Goal: Information Seeking & Learning: Compare options

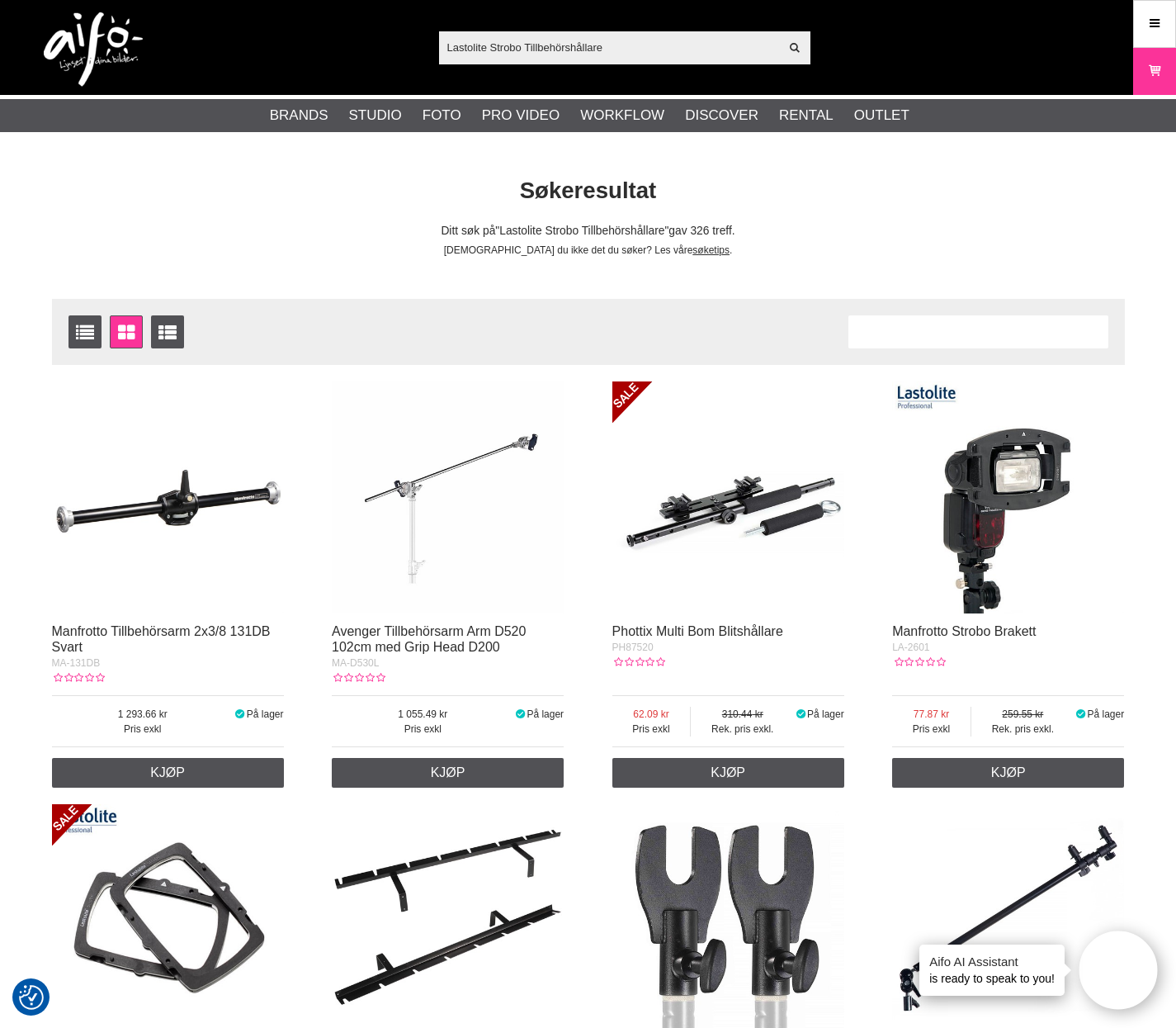
click at [960, 559] on img at bounding box center [1008, 497] width 232 height 232
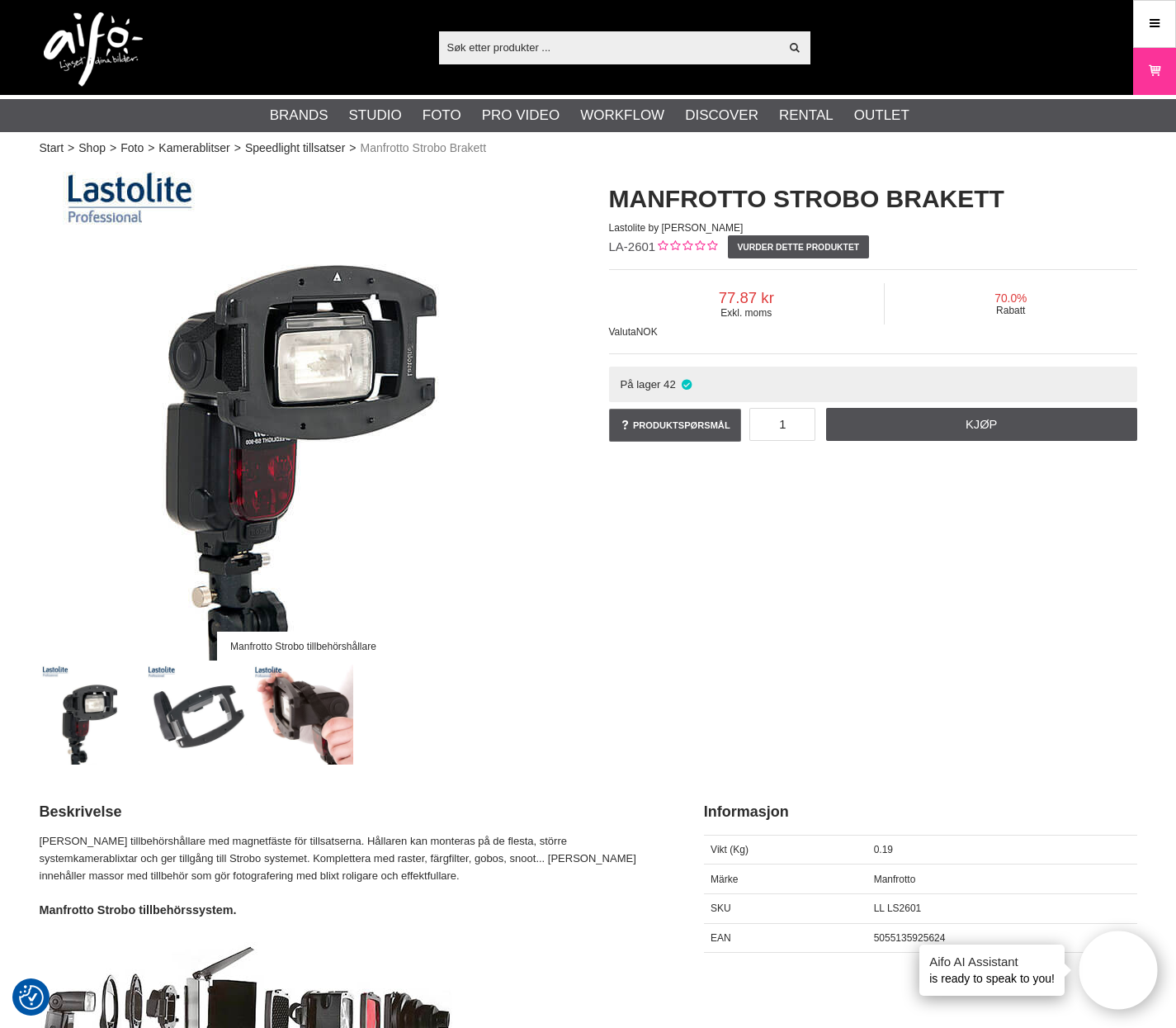
drag, startPoint x: 1015, startPoint y: 183, endPoint x: 1045, endPoint y: 198, distance: 33.5
click at [1016, 184] on h1 "Manfrotto Strobo Brakett" at bounding box center [873, 198] width 529 height 34
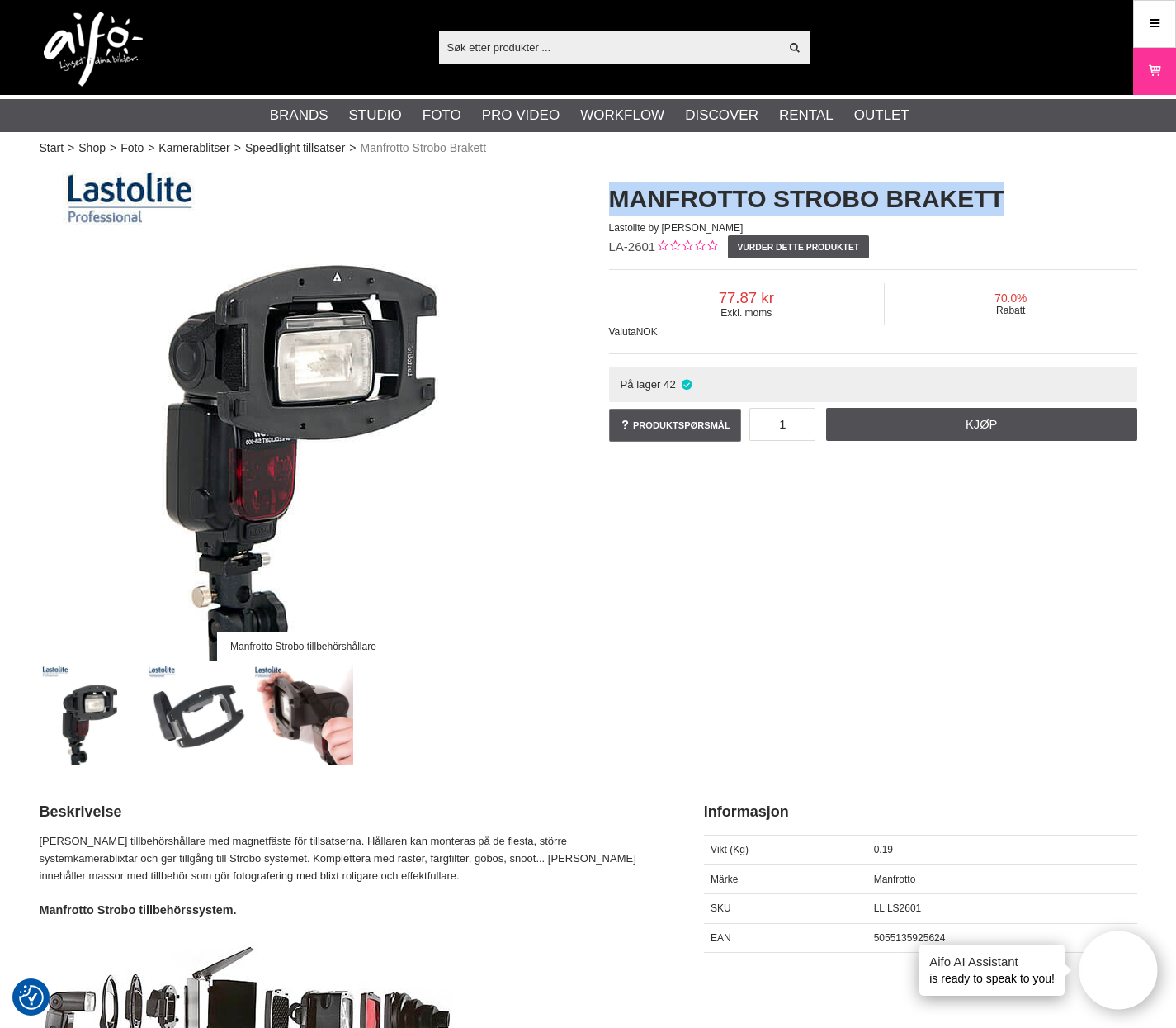
drag, startPoint x: 1032, startPoint y: 200, endPoint x: 600, endPoint y: 200, distance: 432.0
click at [600, 200] on div "Manfrotto Strobo Brakett Lastolite by Manfrotto LA-2601 Vurder dette produktet …" at bounding box center [873, 313] width 570 height 297
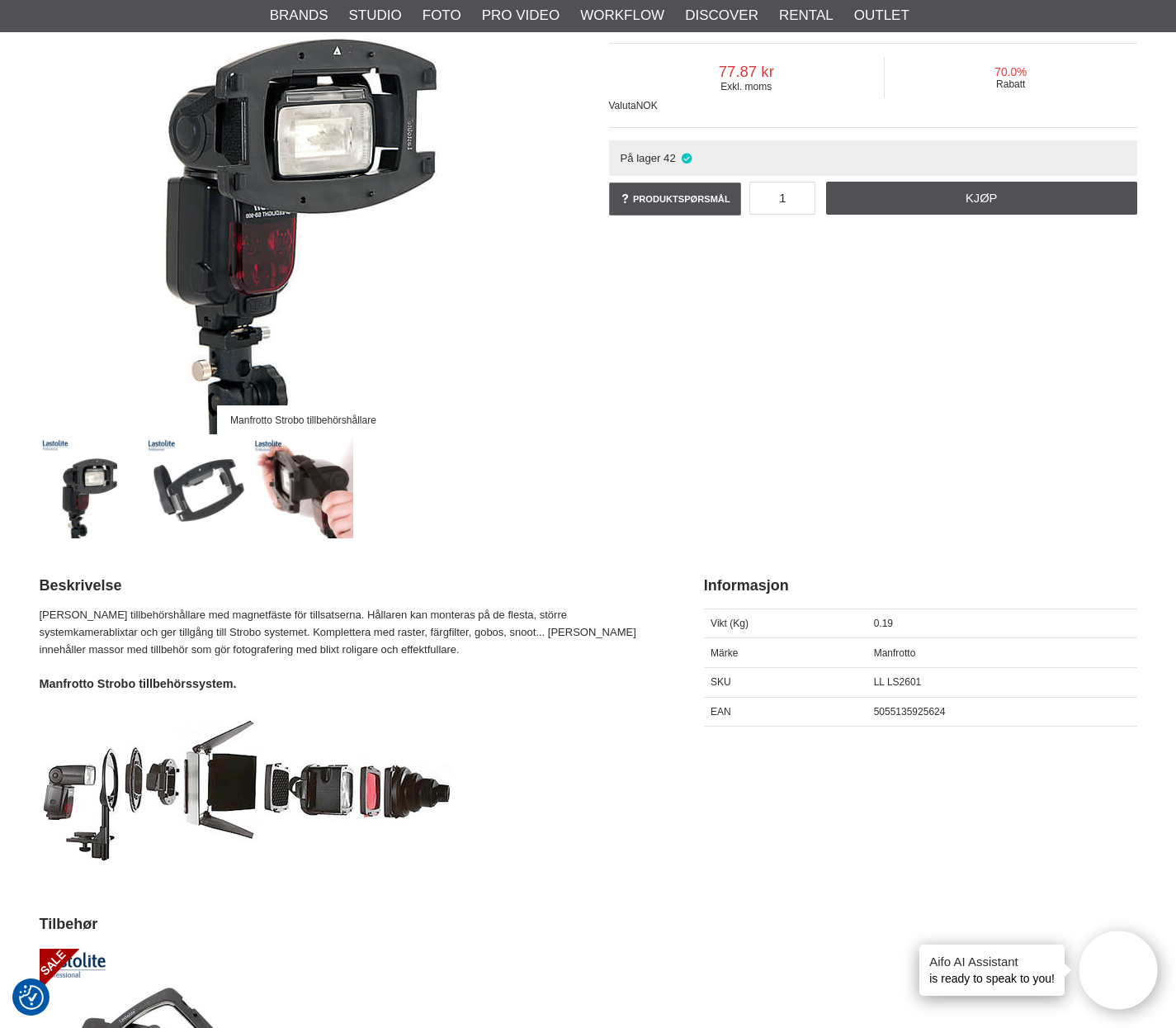
scroll to position [233, 0]
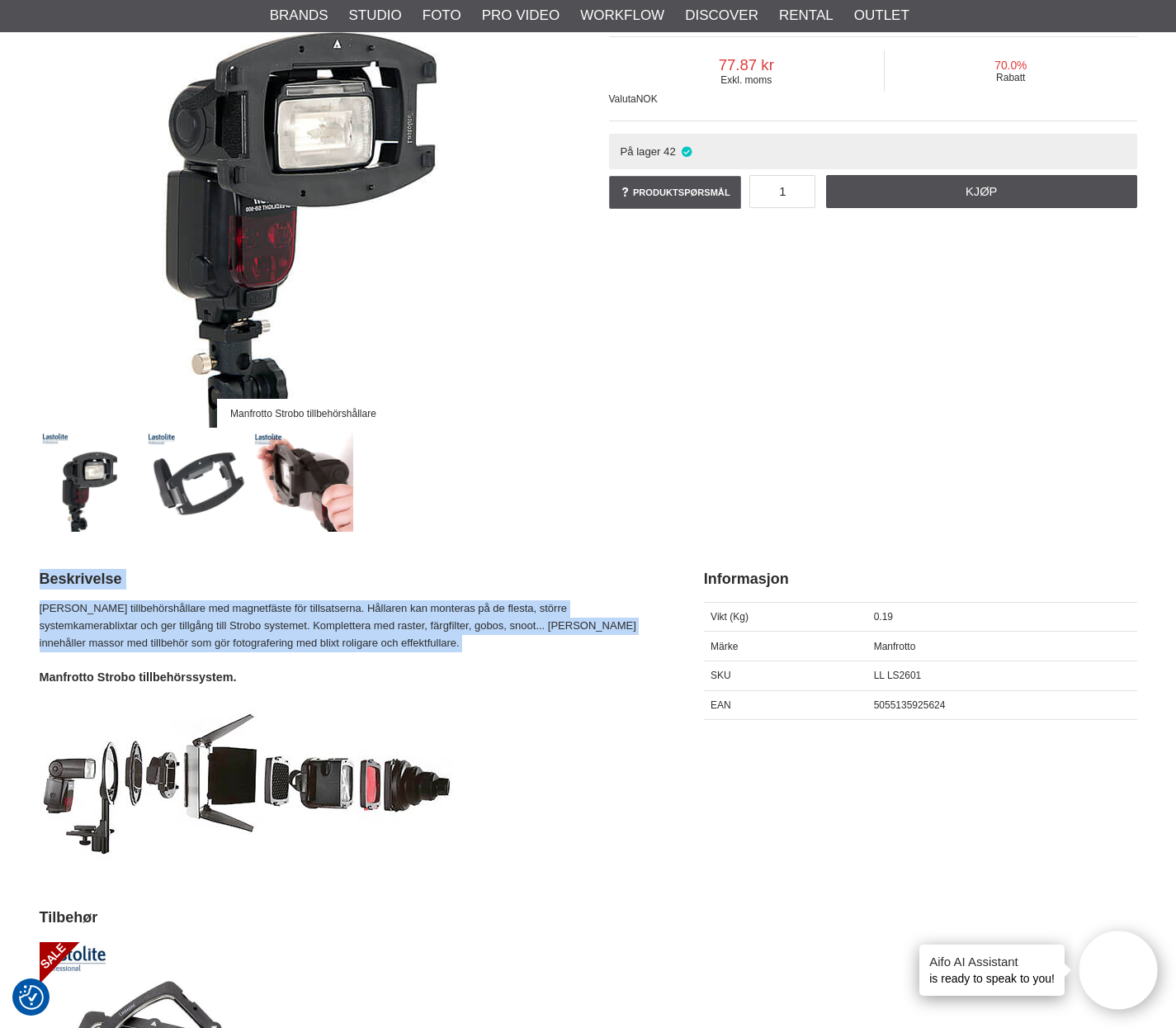
drag, startPoint x: 34, startPoint y: 600, endPoint x: 412, endPoint y: 654, distance: 381.8
click at [412, 654] on section "Manfrotto Strobo tillbehörshållare Manfrotto Strobo Brakett Lastolite by Manfro…" at bounding box center [588, 772] width 1123 height 1681
copy div "Beskrivelse Manfrotto Strobo tillbehörshållare med magnetfäste för tillsatserna…"
click at [181, 154] on img at bounding box center [304, 180] width 495 height 495
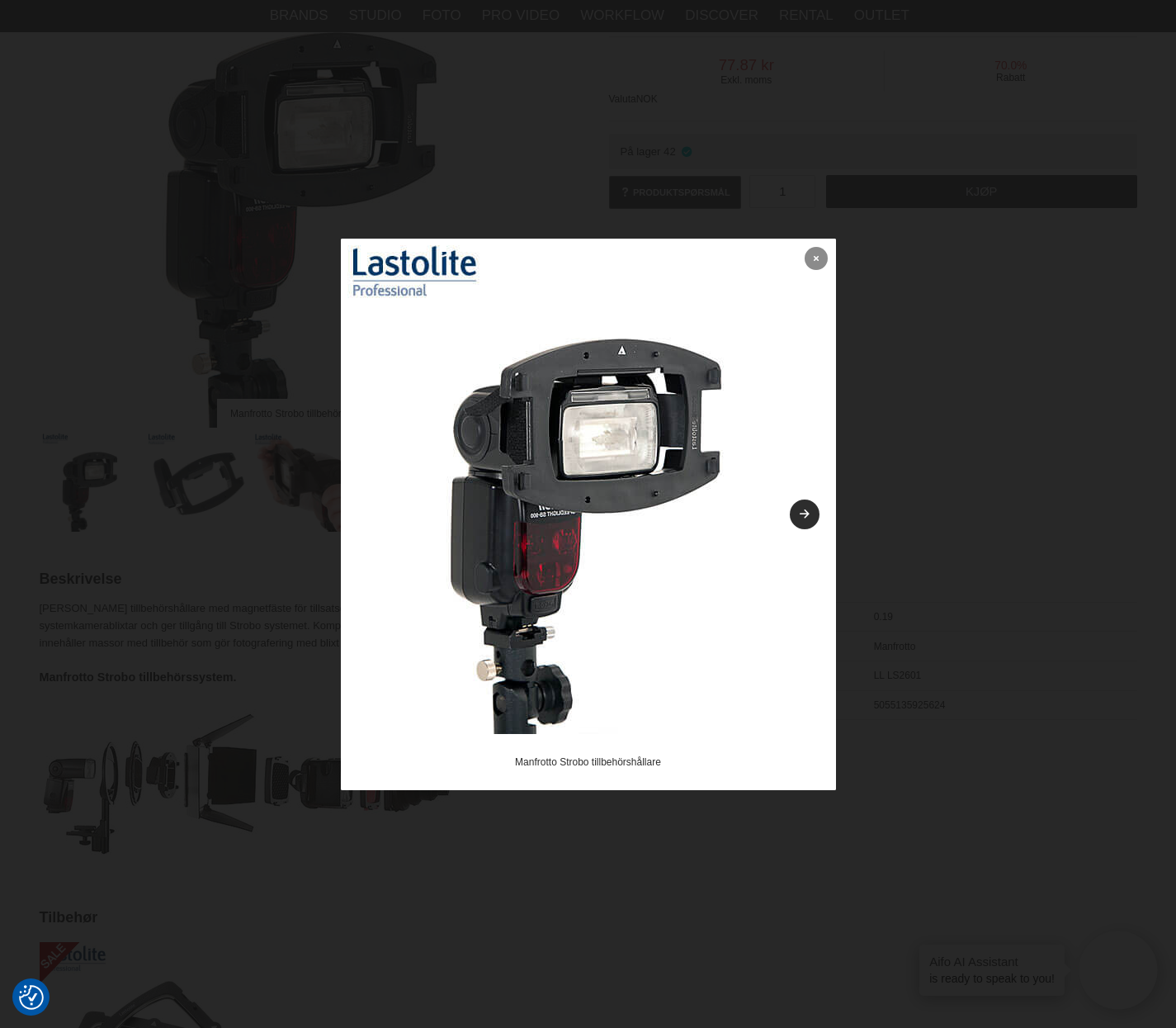
click at [806, 263] on link at bounding box center [817, 258] width 24 height 23
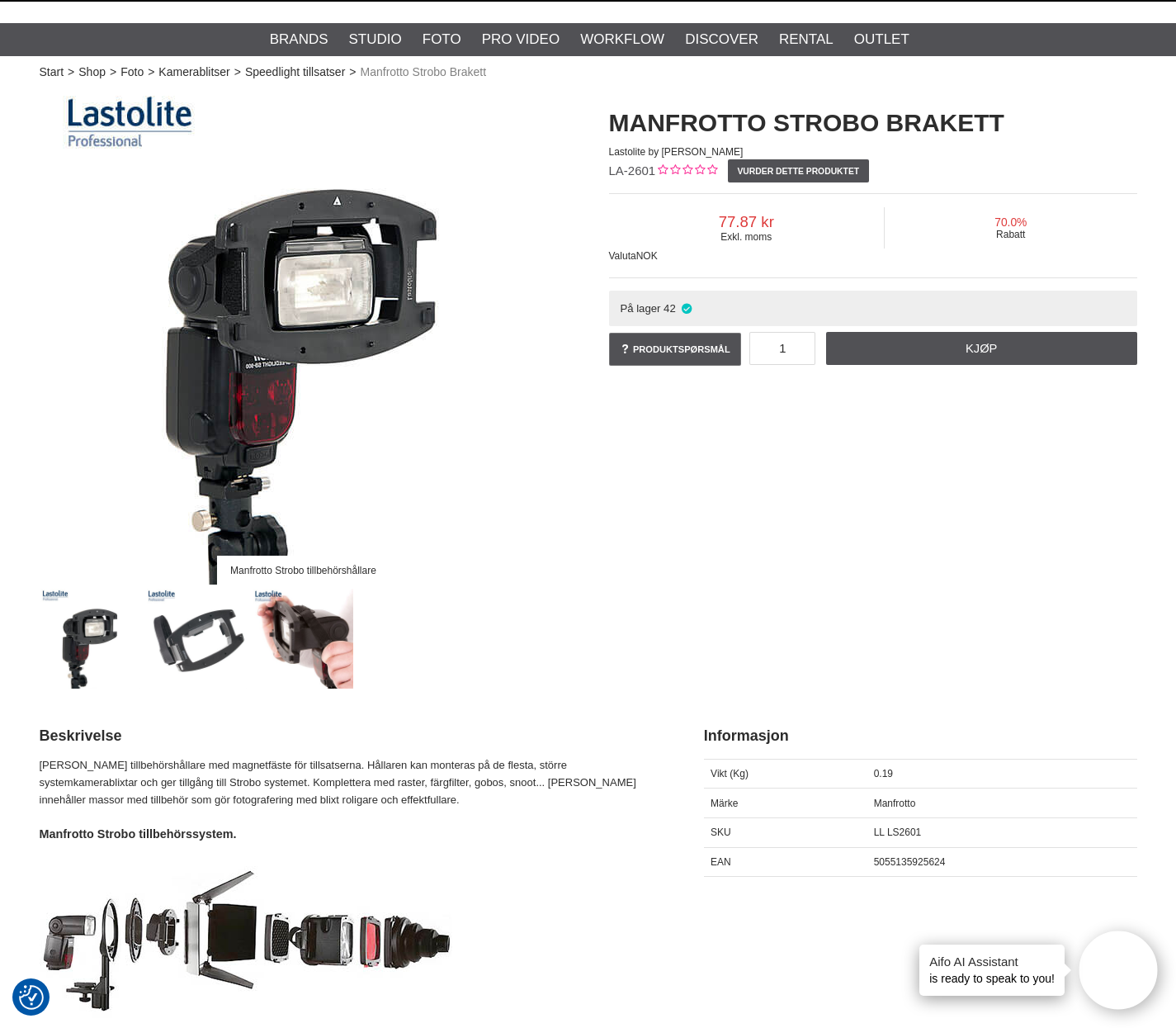
scroll to position [79, 0]
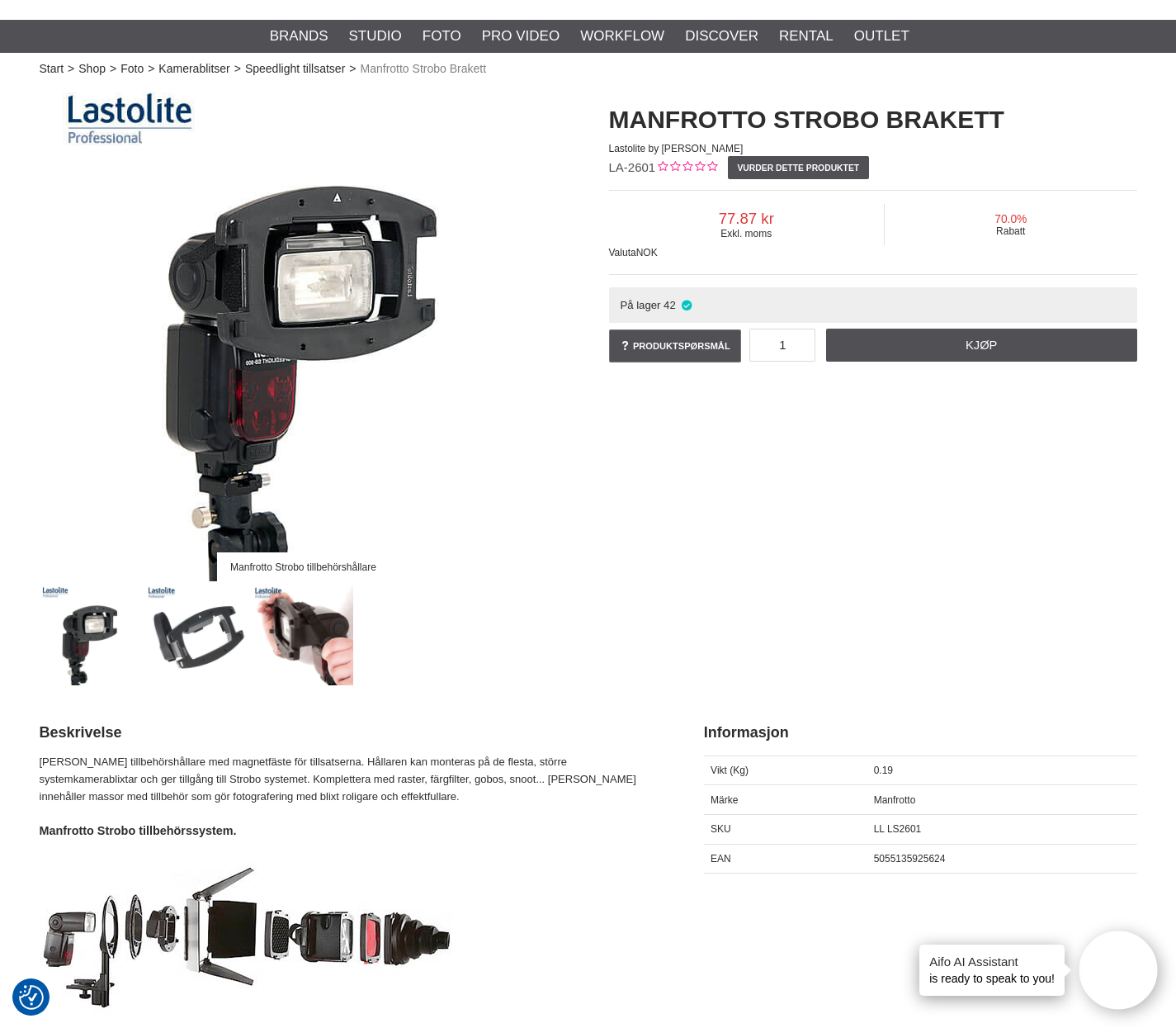
click at [897, 804] on span "Manfrotto" at bounding box center [895, 800] width 42 height 12
copy span "Manfrotto"
click at [153, 757] on p "Manfrotto Strobo tillbehörshållare med magnetfäste för tillsatserna. Hållaren k…" at bounding box center [351, 779] width 624 height 51
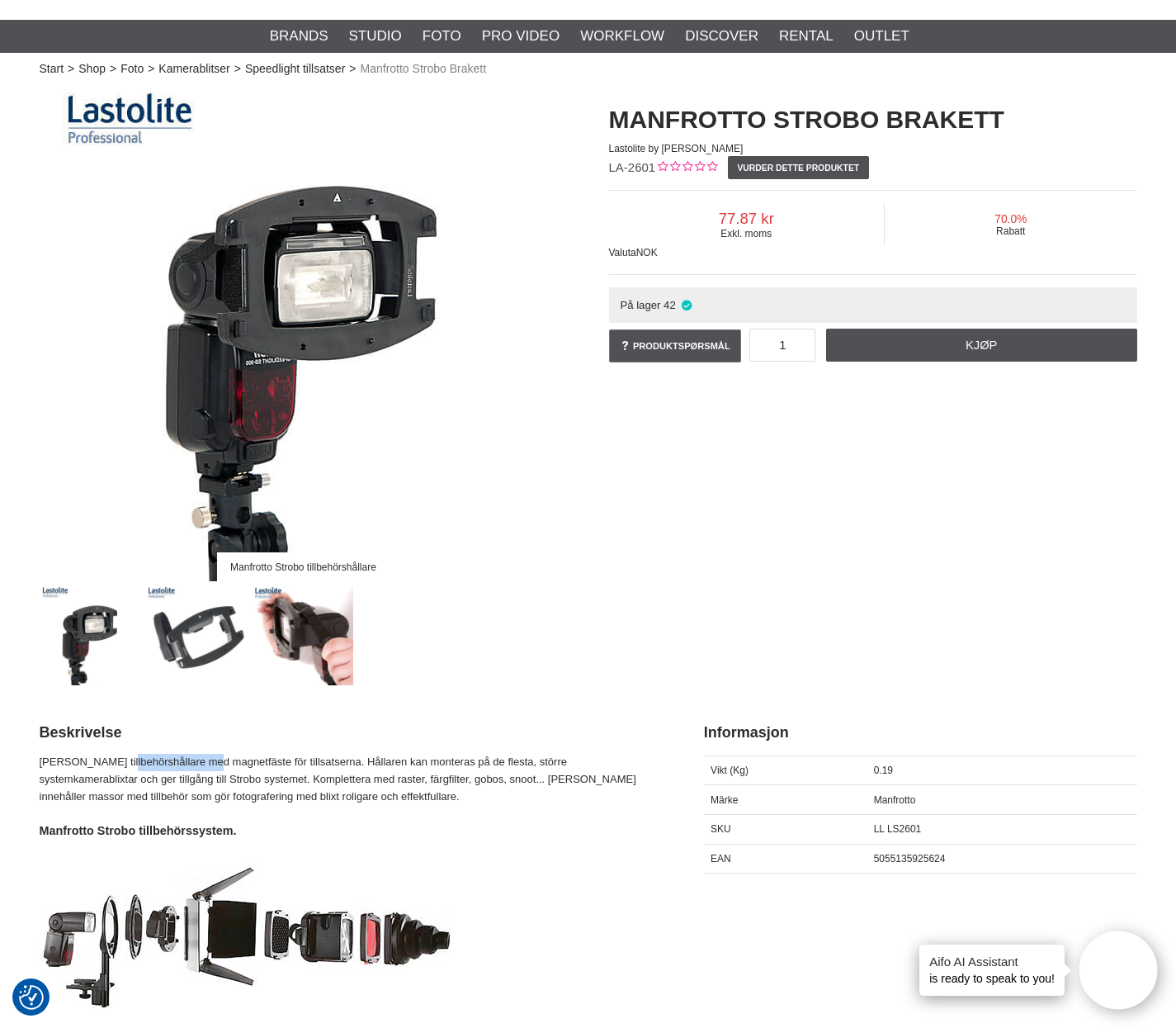
copy p "tillbehörshållare"
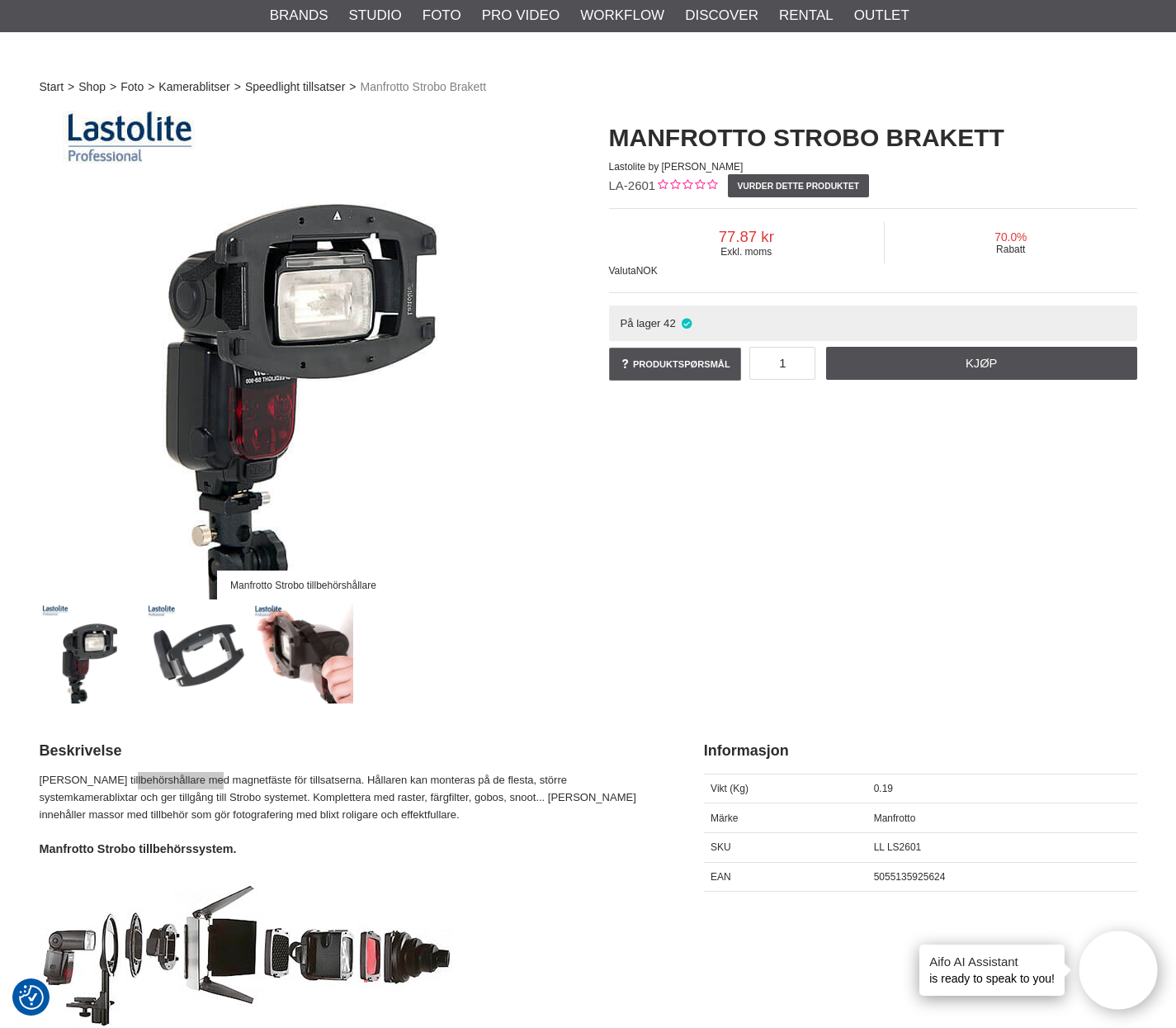
scroll to position [46, 0]
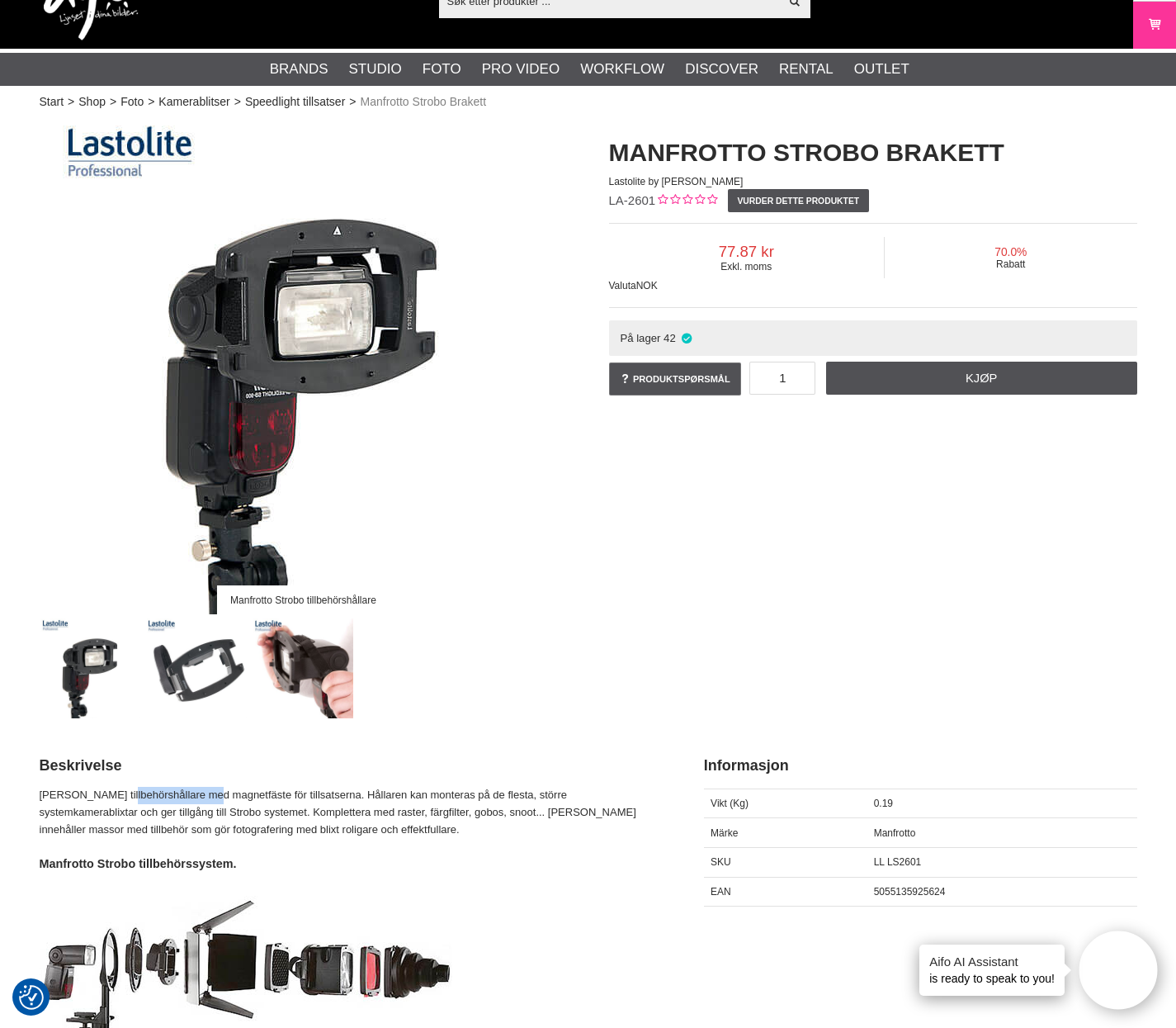
click at [634, 200] on span "LA-2601" at bounding box center [633, 200] width 47 height 14
copy div "LA-2601"
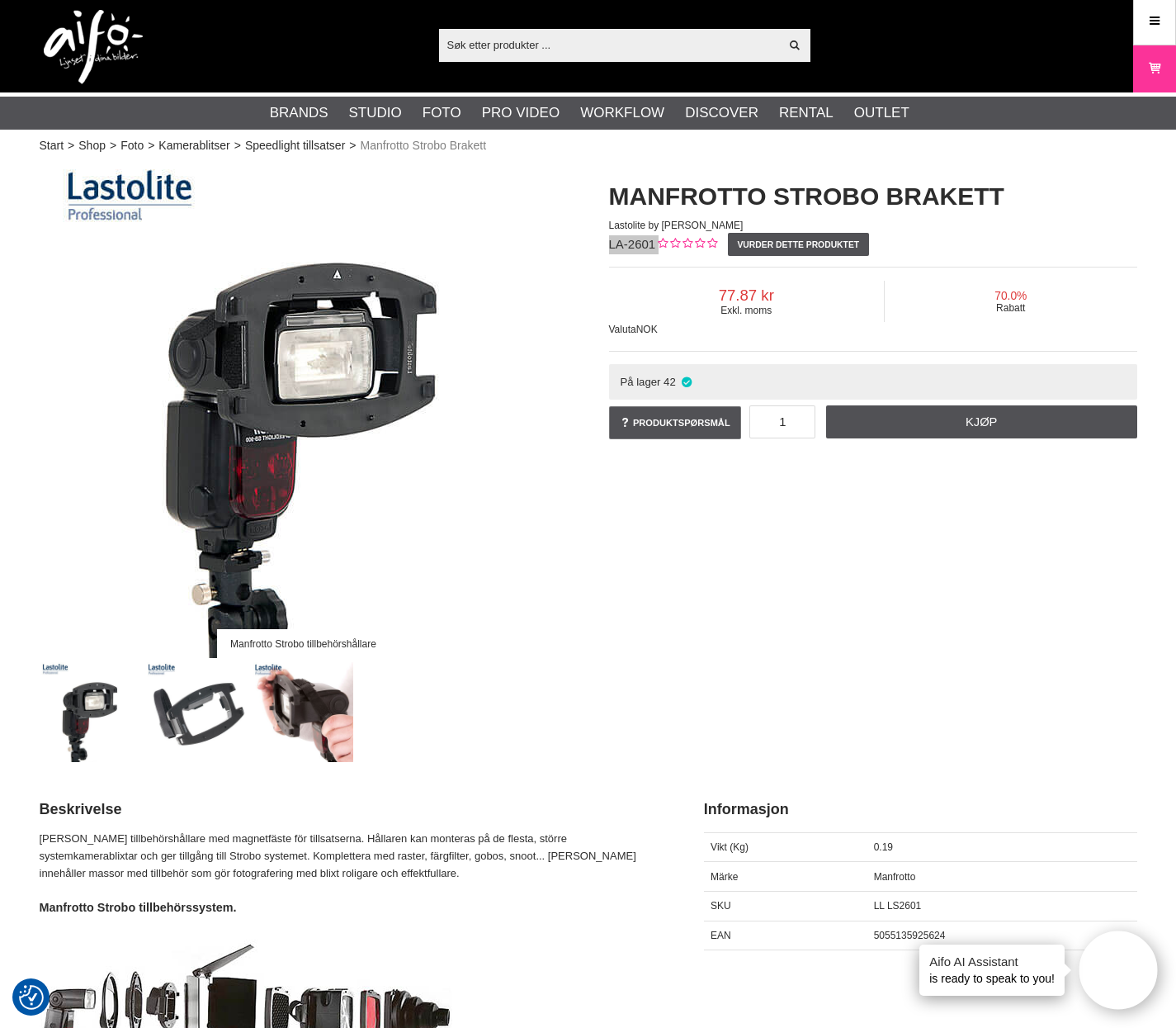
scroll to position [0, 0]
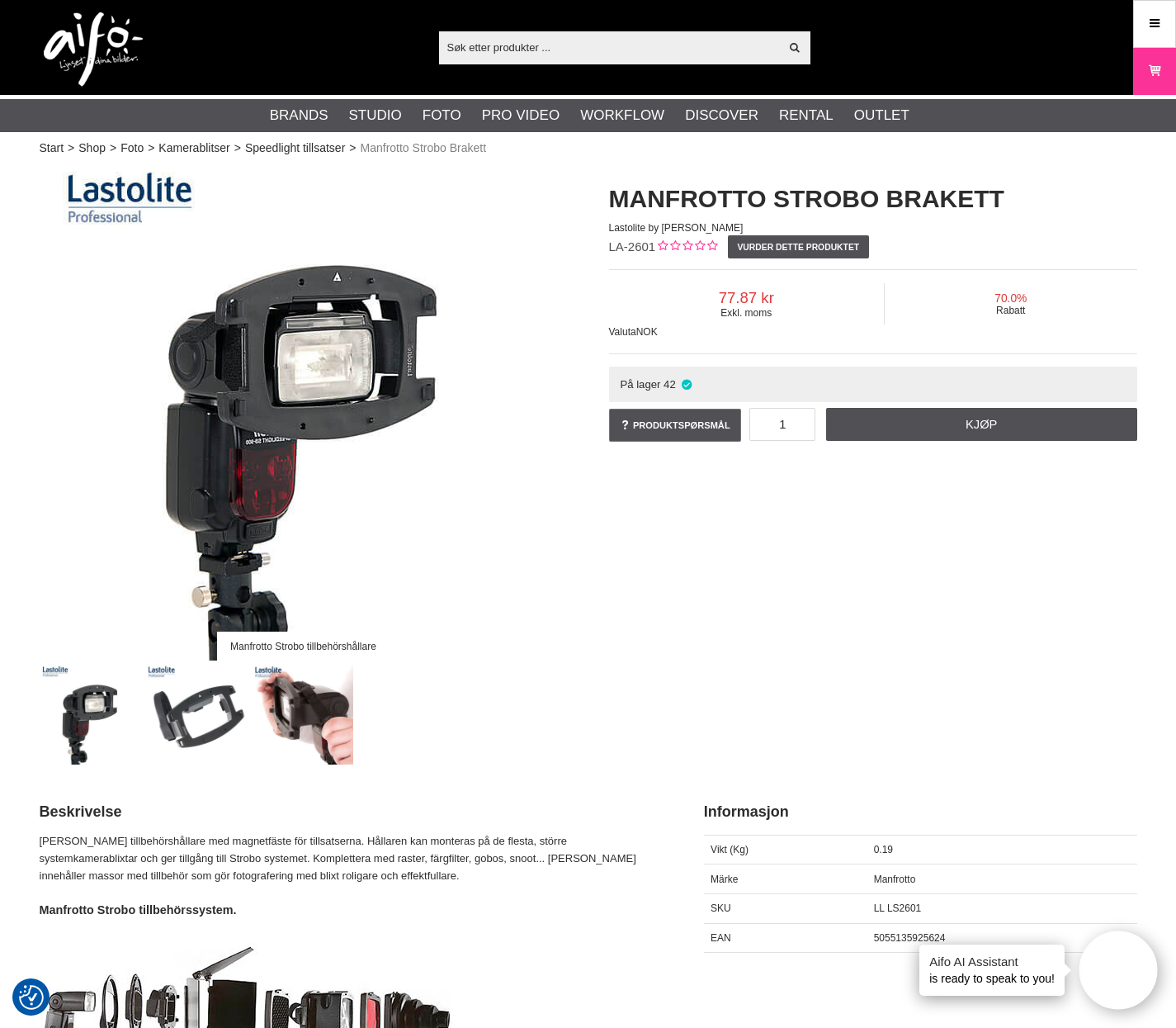
click at [539, 45] on input "text" at bounding box center [610, 46] width 341 height 24
paste input "Regal Blue"
type input "Regal Blue"
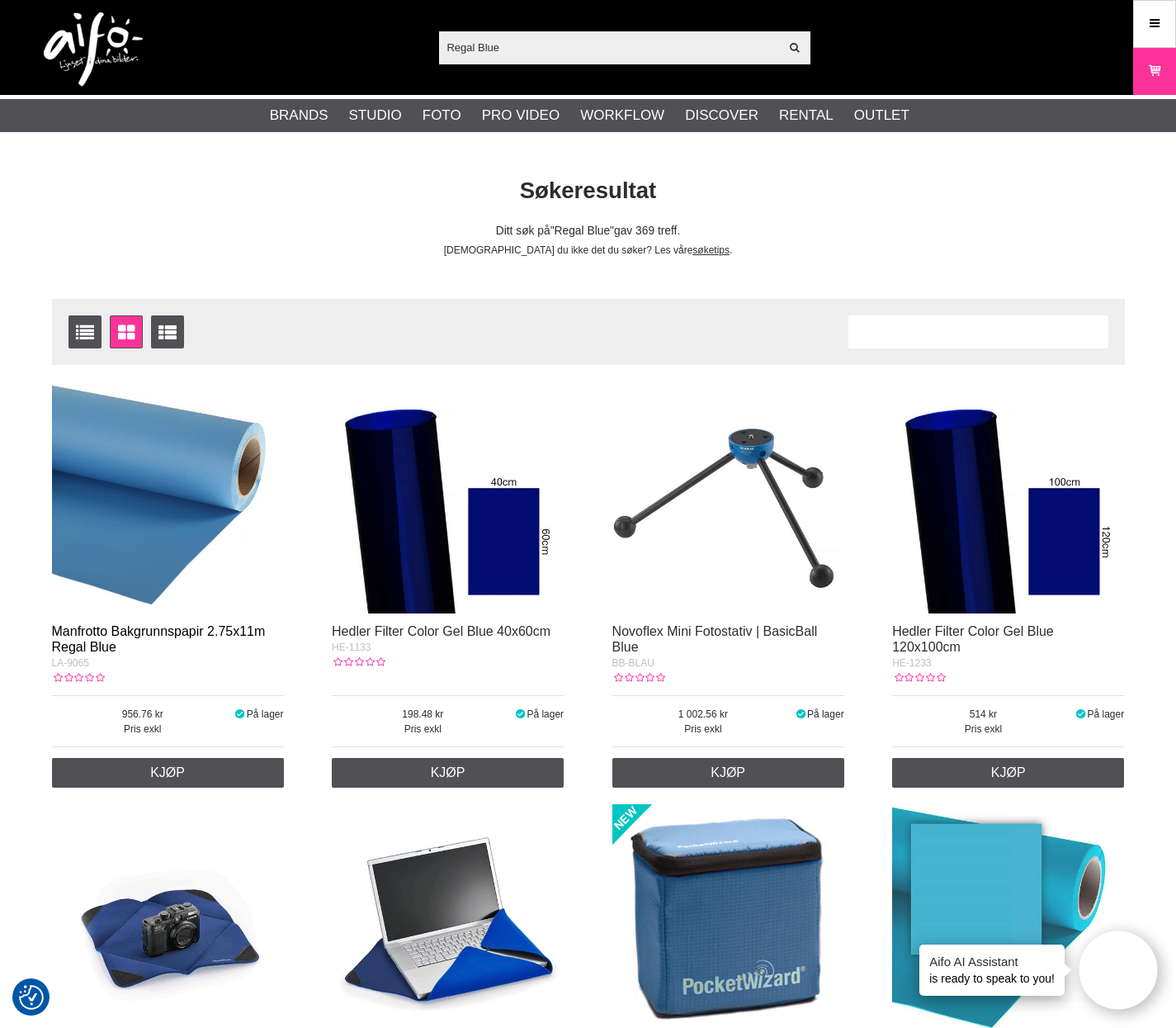
click at [158, 634] on link "Manfrotto Bakgrunnspapir 2.75x11m Regal Blue" at bounding box center [159, 638] width 213 height 29
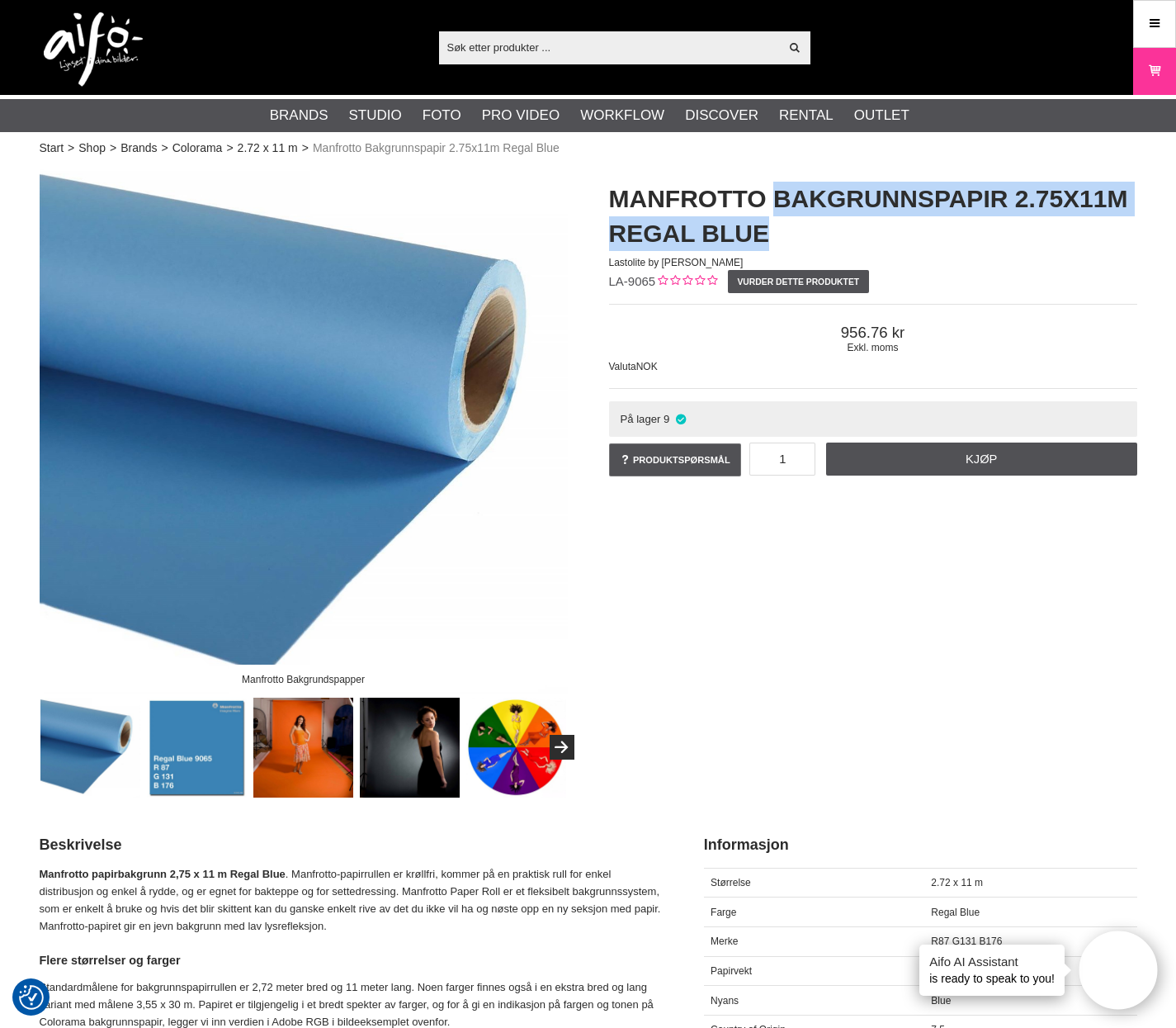
drag, startPoint x: 785, startPoint y: 236, endPoint x: 780, endPoint y: 190, distance: 46.3
click at [780, 190] on h1 "Manfrotto Bakgrunnspapir 2.75x11m Regal Blue" at bounding box center [873, 215] width 529 height 70
copy h1 "Bakgrunnspapir 2.75x11m Regal Blue"
click at [192, 746] on img at bounding box center [197, 747] width 100 height 100
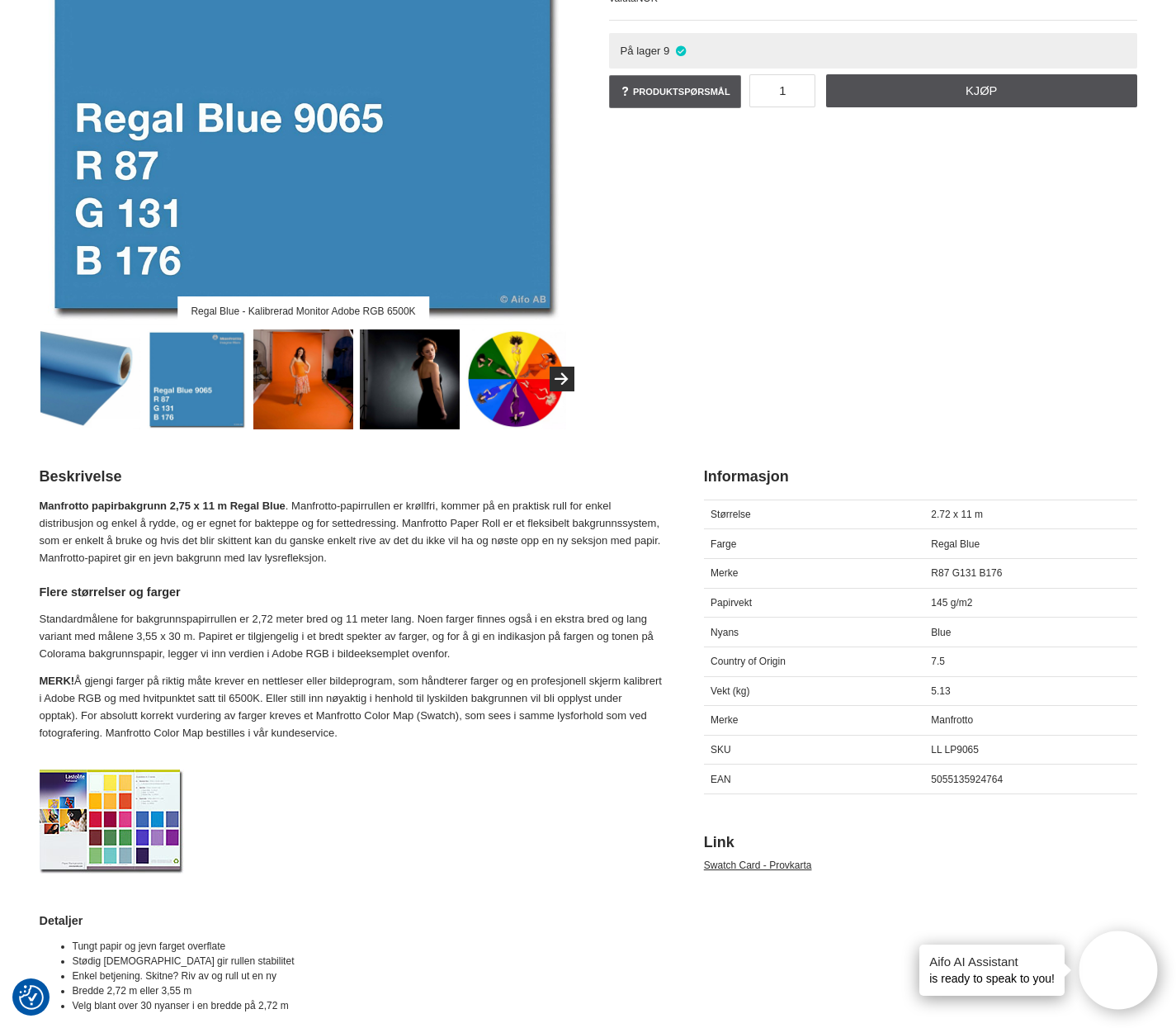
scroll to position [435, 0]
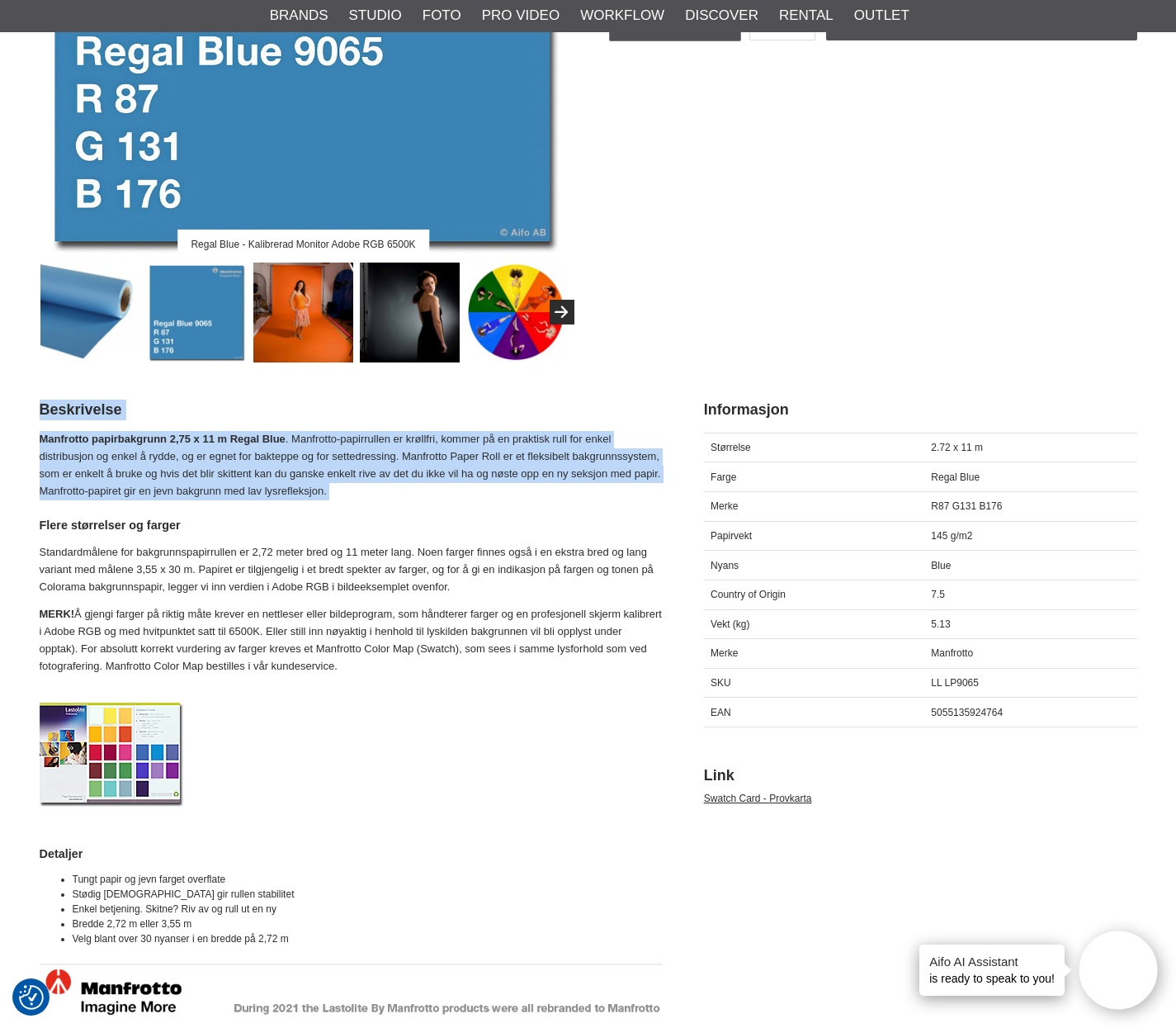
drag, startPoint x: 35, startPoint y: 437, endPoint x: 393, endPoint y: 504, distance: 364.2
click at [393, 505] on div "Manfrotto papirbakgrunn 2,75 x 11 m Regal Blue . Manfrotto-papirrullen er krøll…" at bounding box center [351, 767] width 624 height 672
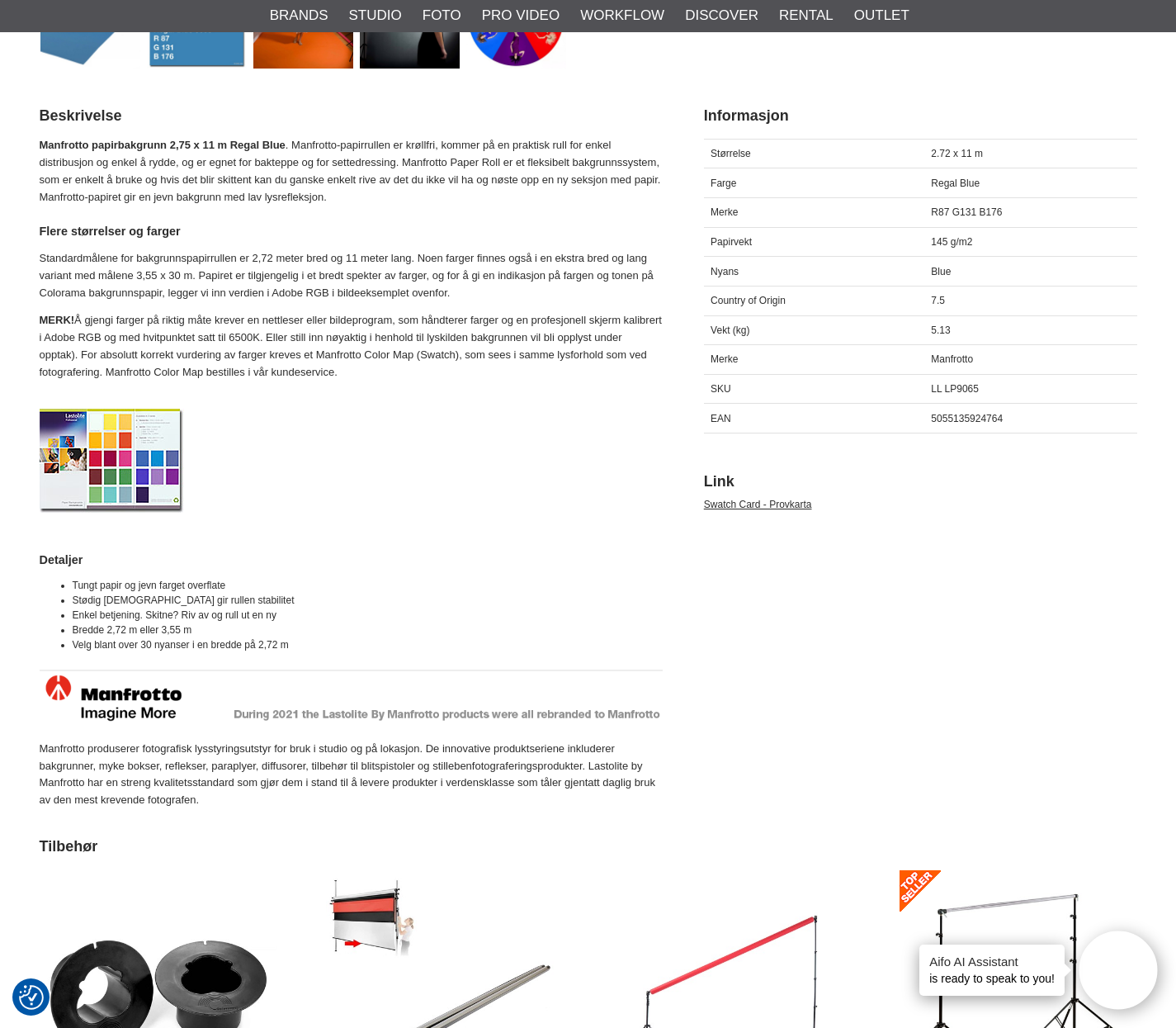
scroll to position [699, 0]
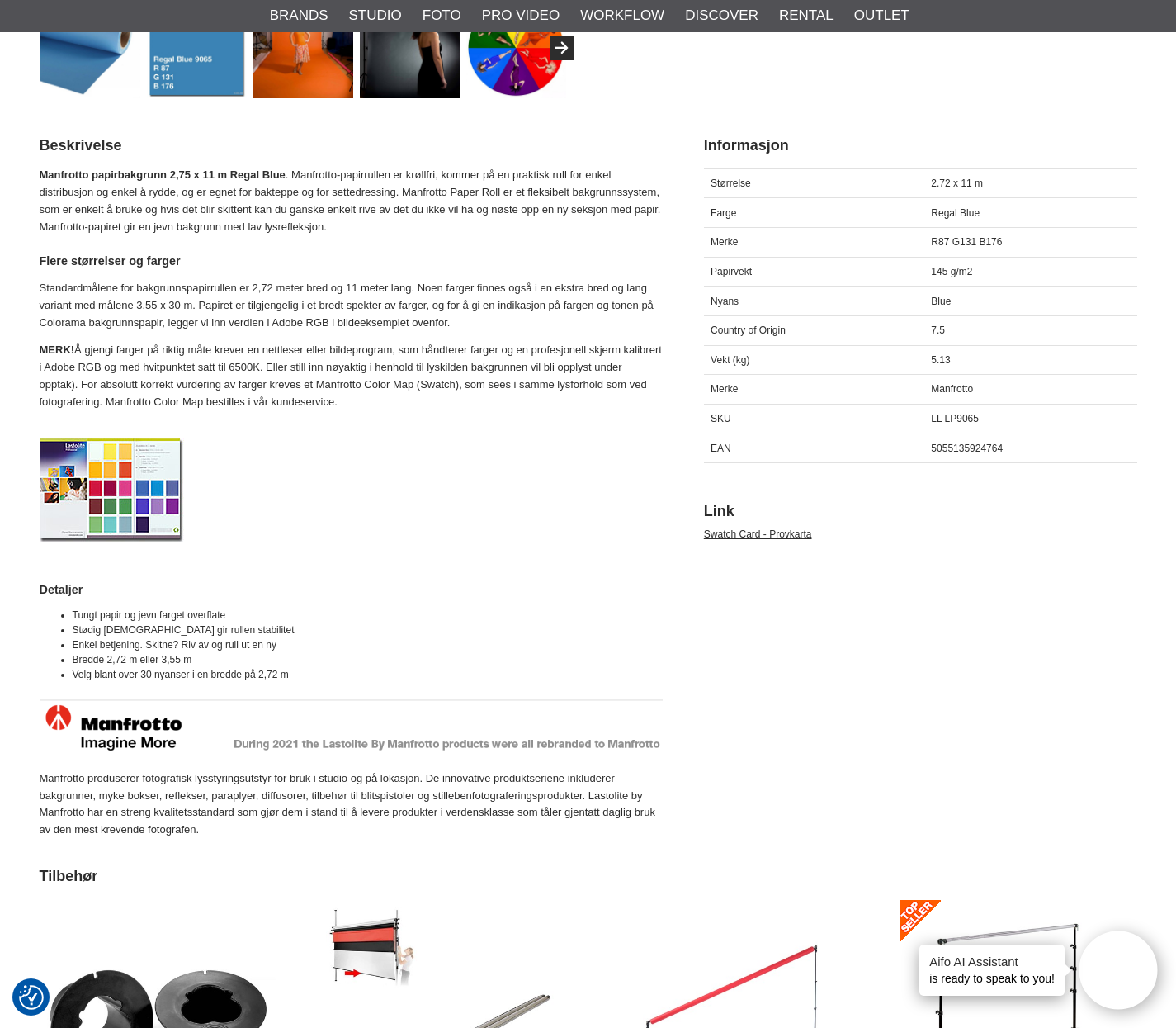
click at [39, 172] on strong "Manfrotto papirbakgrunn 2,75 x 11 m Regal Blue" at bounding box center [162, 174] width 246 height 13
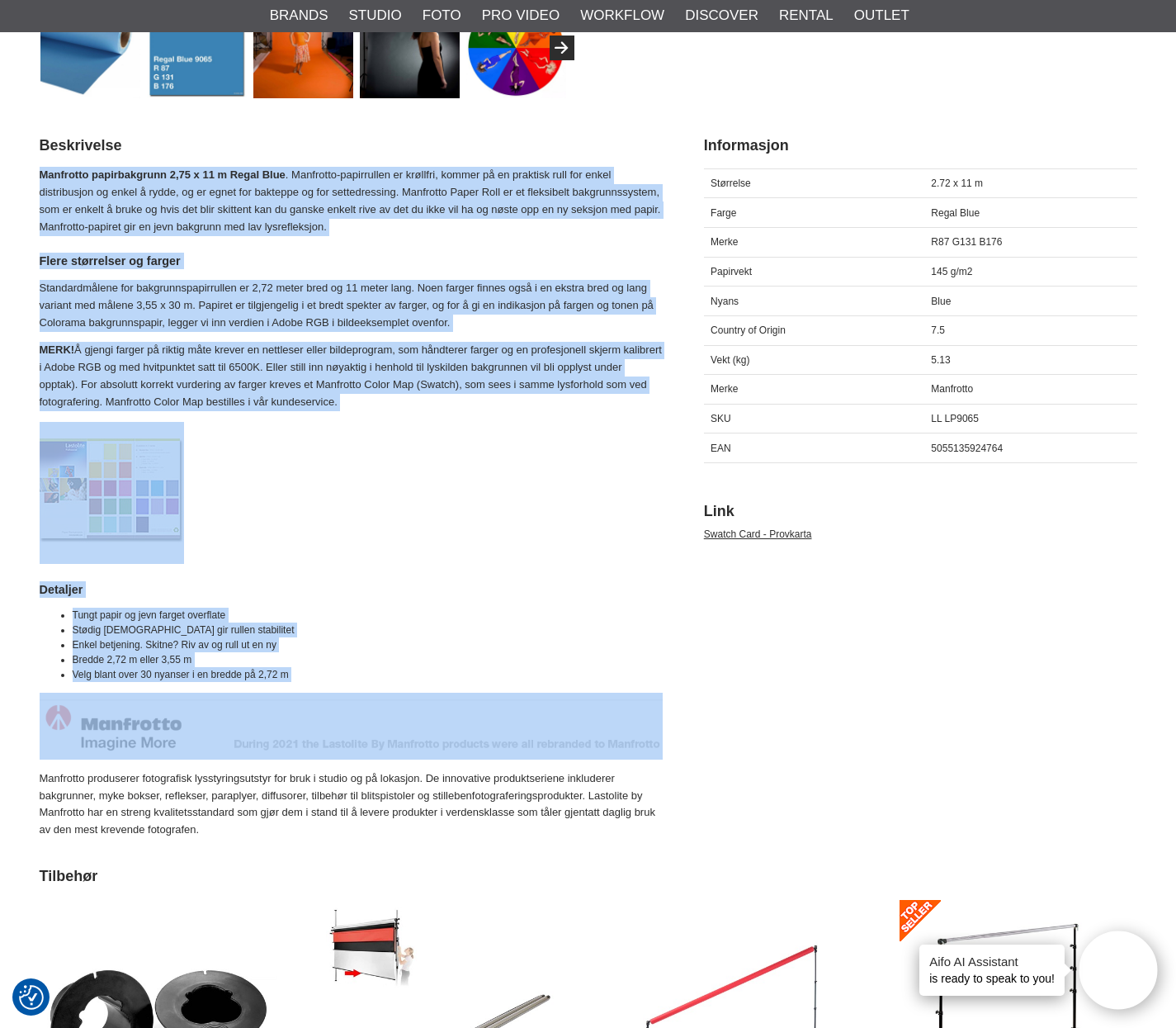
drag, startPoint x: 39, startPoint y: 171, endPoint x: 621, endPoint y: 678, distance: 771.9
click at [621, 678] on div "Manfrotto papirbakgrunn 2,75 x 11 m Regal Blue . Manfrotto-papirrullen er krøll…" at bounding box center [351, 502] width 624 height 672
copy div "Manfrotto papirbakgrunn 2,75 x 11 m Regal Blue . Manfrotto-papirrullen er krøll…"
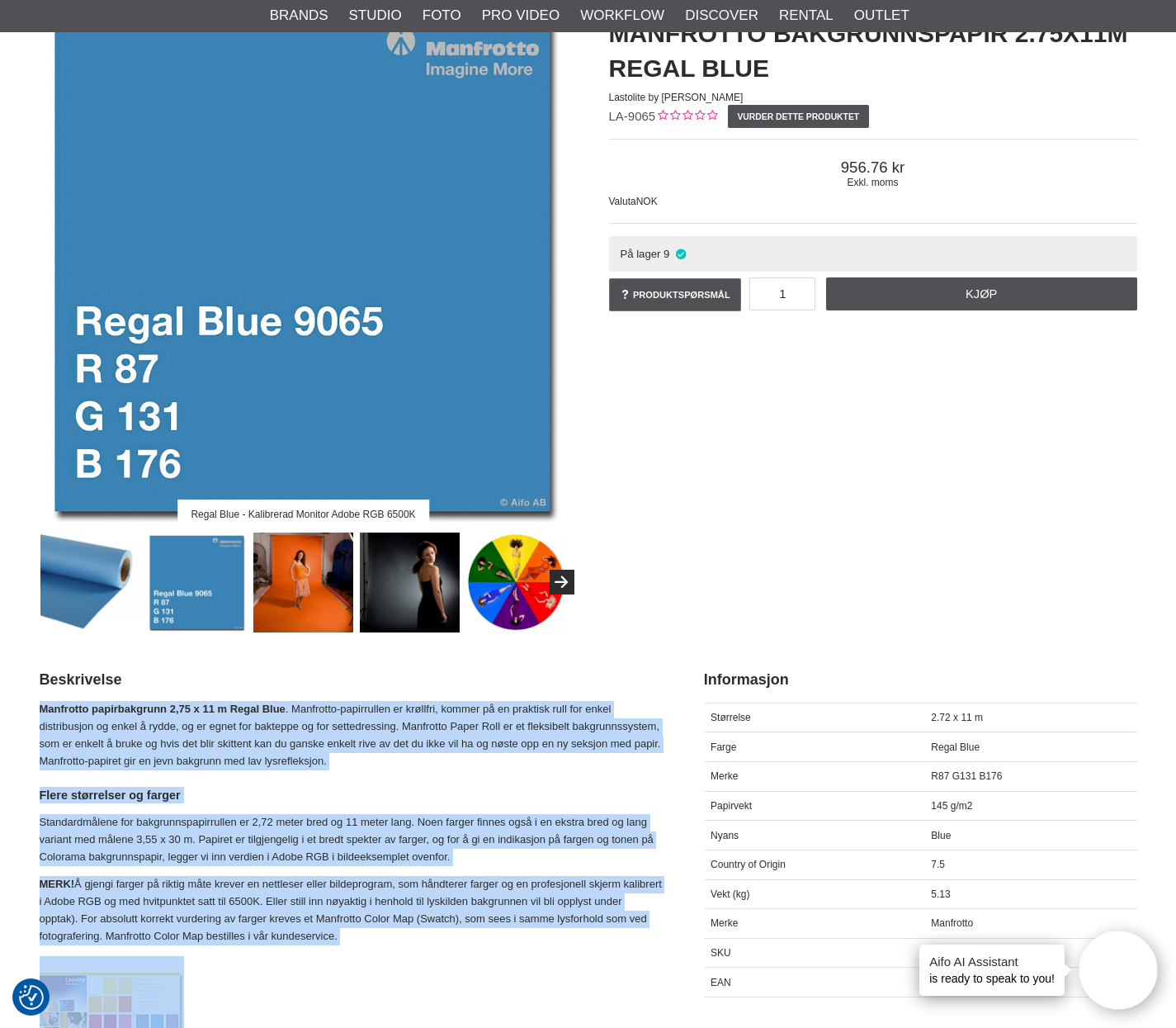
scroll to position [0, 0]
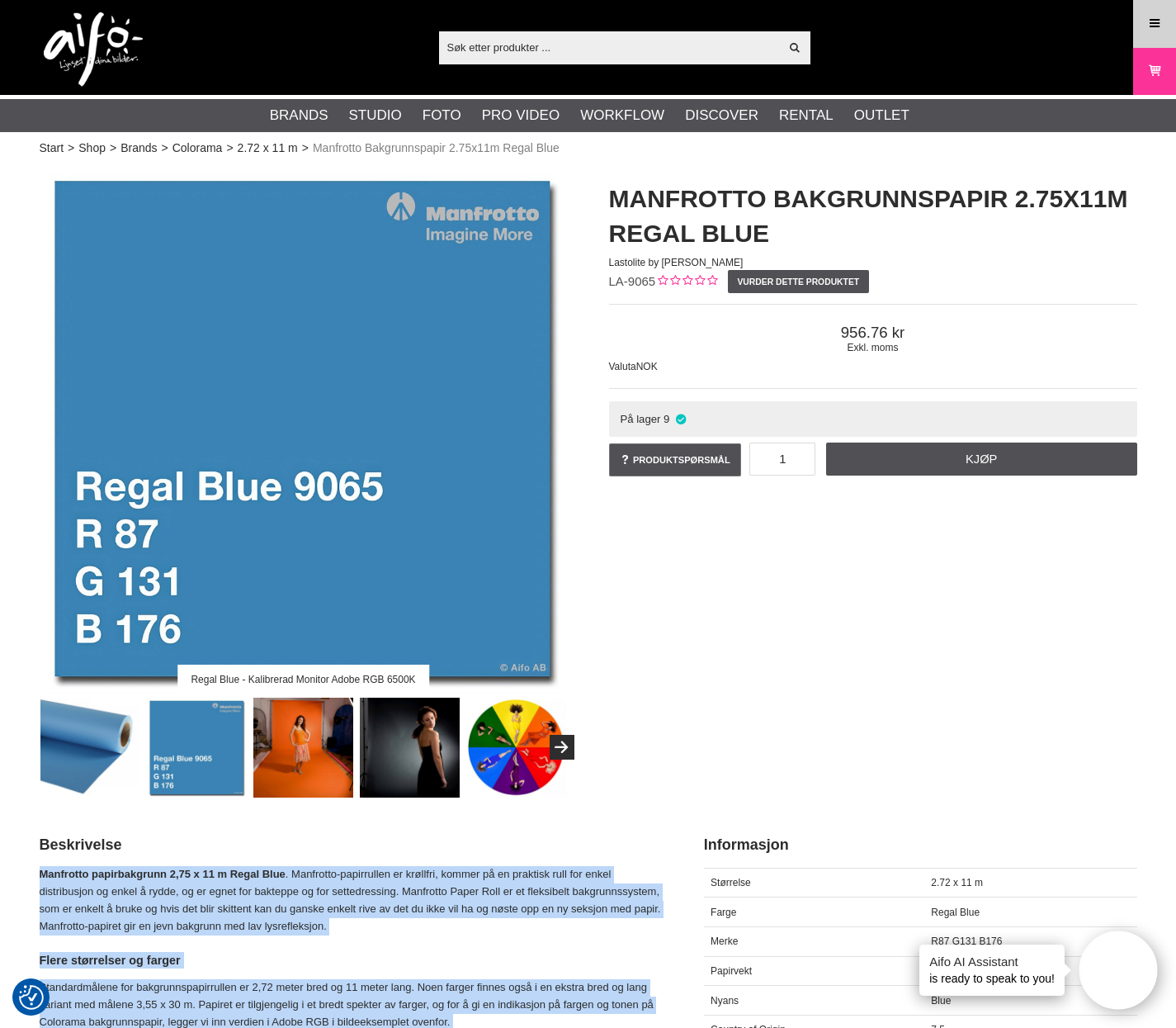
click at [1168, 26] on link "Menu" at bounding box center [1154, 23] width 41 height 39
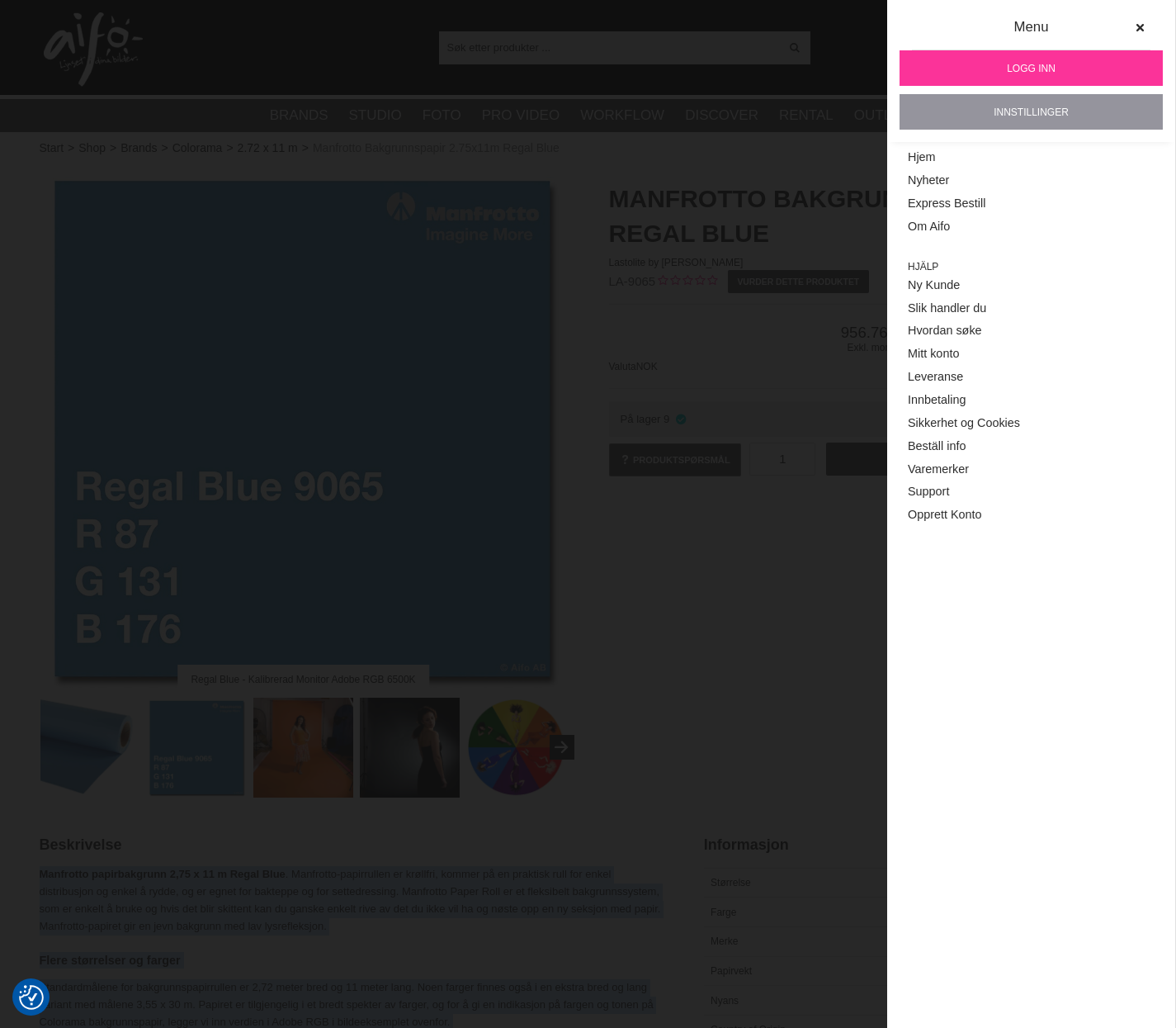
click at [1027, 116] on link "Innstillinger" at bounding box center [1031, 112] width 263 height 35
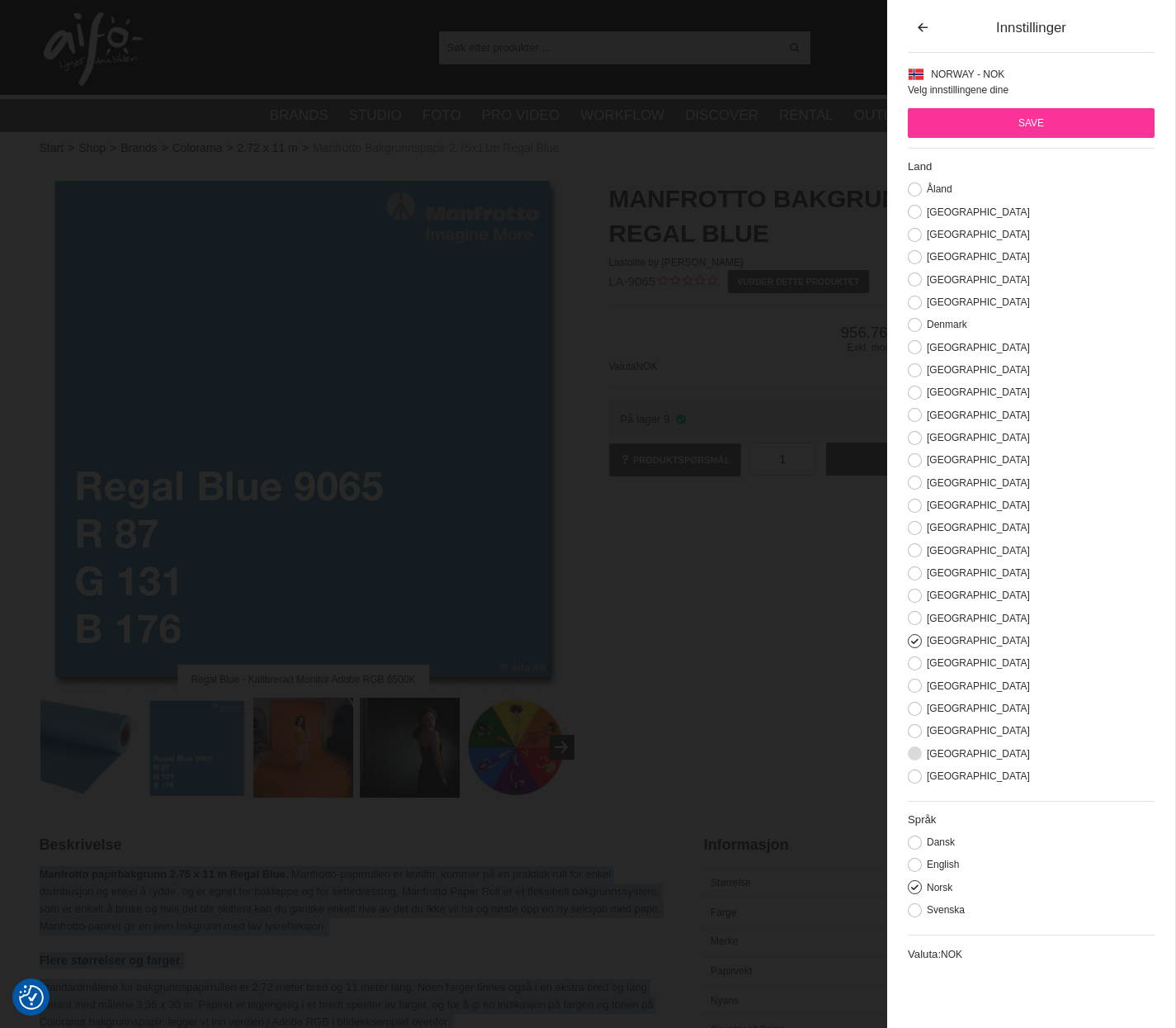
click at [937, 749] on label "Sweden" at bounding box center [976, 754] width 108 height 12
click at [0, 0] on input "Sweden" at bounding box center [0, 0] width 0 height 0
click at [1028, 126] on input "Save" at bounding box center [1031, 122] width 247 height 29
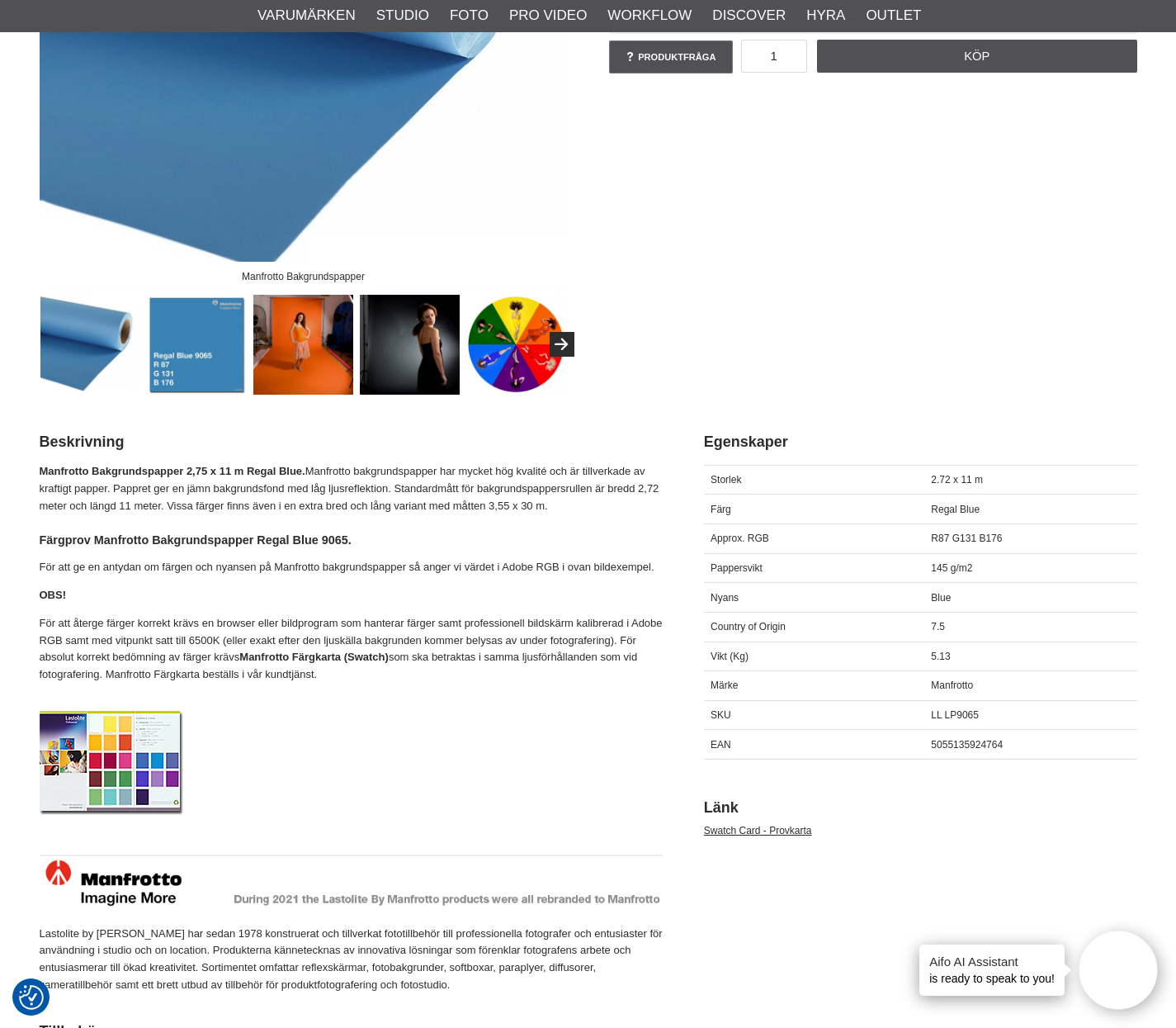
scroll to position [418, 0]
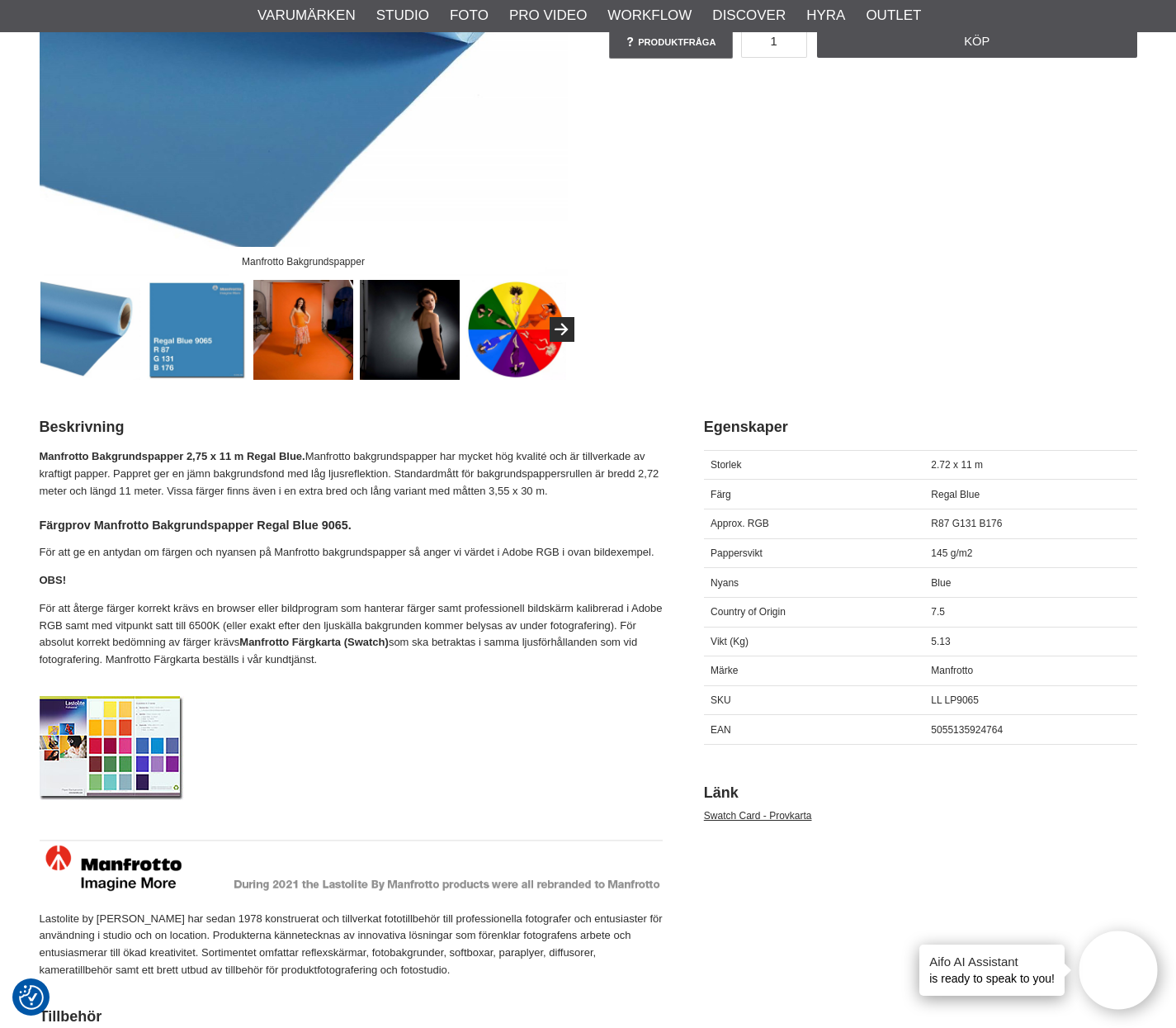
drag, startPoint x: 306, startPoint y: 455, endPoint x: 425, endPoint y: 662, distance: 238.8
click at [425, 662] on div "Manfrotto Bakgrundspapper 2,75 x 11 m Regal Blue. Manfrotto bakgrundspapper har…" at bounding box center [351, 714] width 624 height 531
copy div "Manfrotto bakgrundspapper har mycket hög kvalité och är tillverkade av kraftigt…"
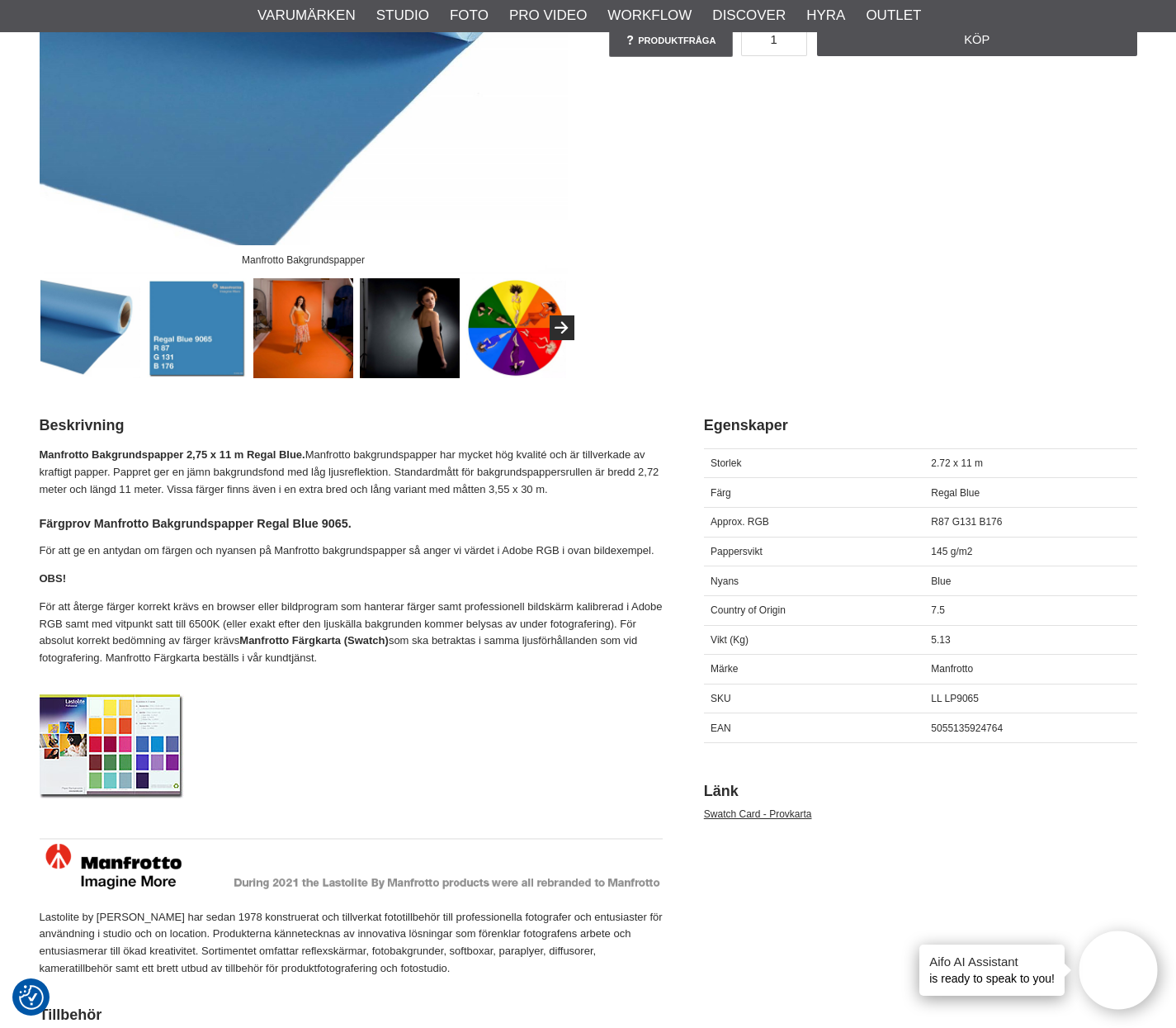
scroll to position [0, 0]
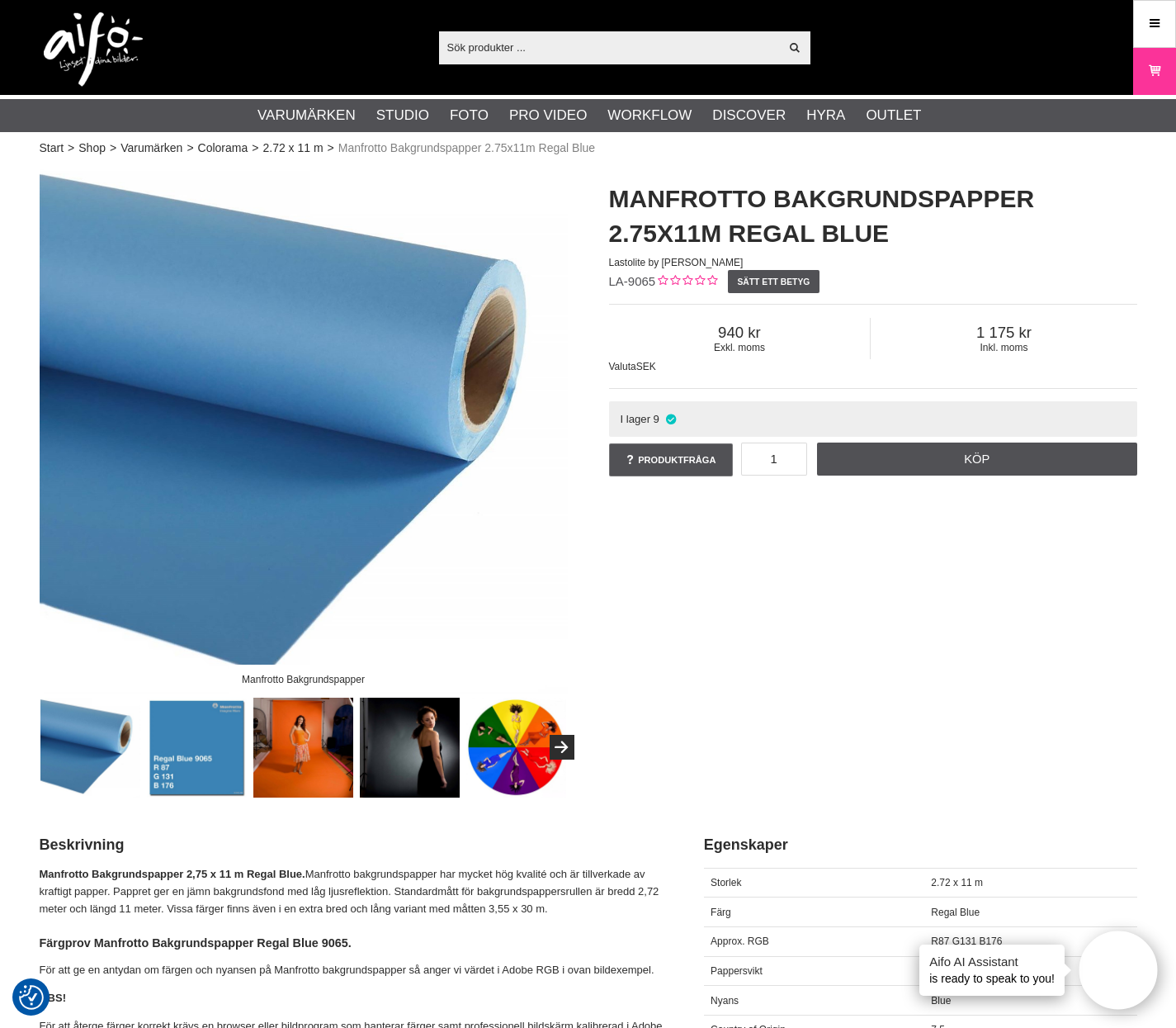
click at [631, 279] on span "LA-9065" at bounding box center [633, 281] width 47 height 14
click at [631, 278] on span "LA-9065" at bounding box center [633, 281] width 47 height 14
drag, startPoint x: 602, startPoint y: 287, endPoint x: 655, endPoint y: 284, distance: 53.1
click at [655, 284] on div "Manfrotto Bakgrundspapper 2.75x11m Regal Blue Lastolite by Manfrotto LA-9065 Sä…" at bounding box center [873, 331] width 570 height 331
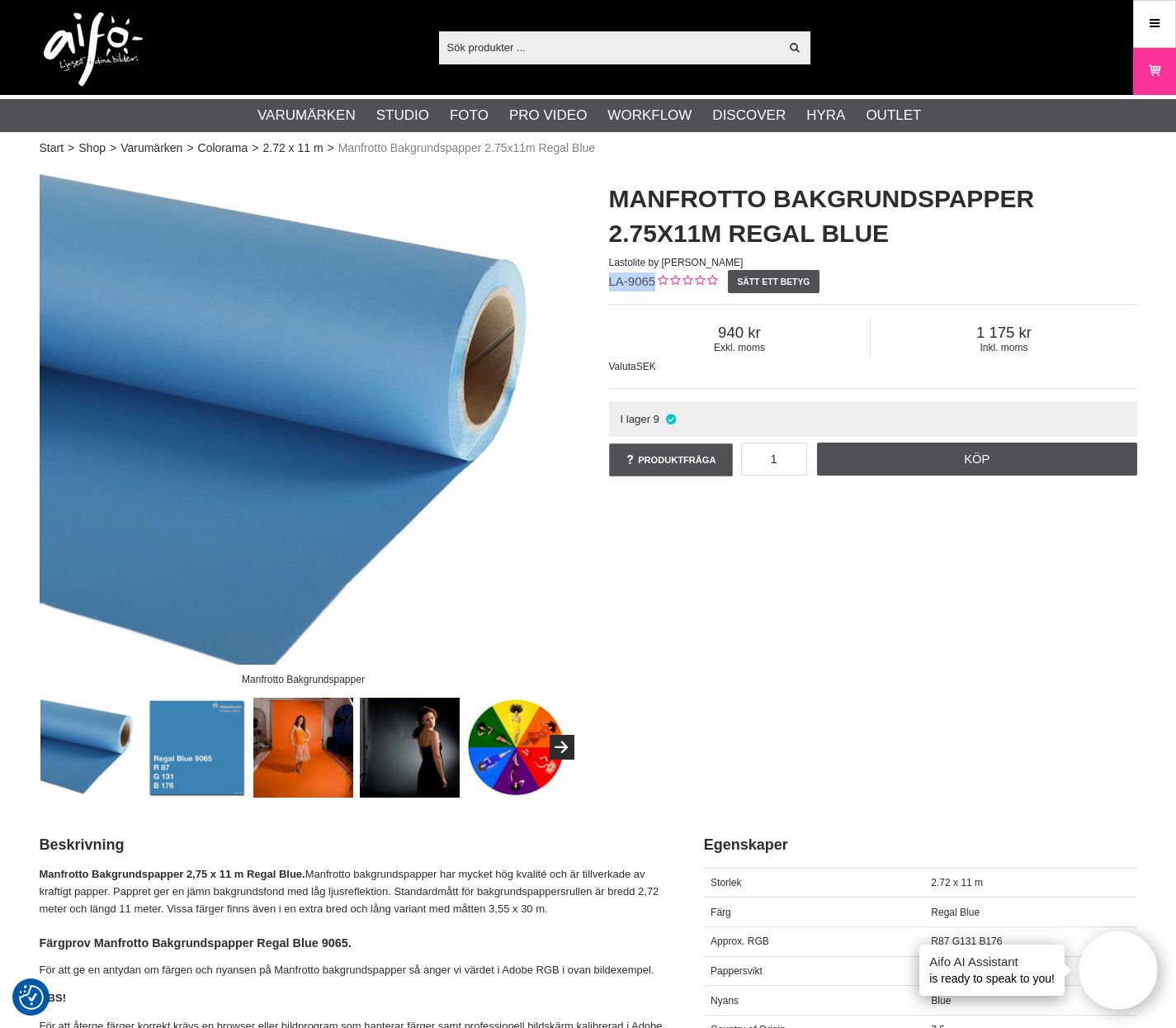
copy span "LA-9065"
click at [582, 46] on input "text" at bounding box center [610, 46] width 341 height 24
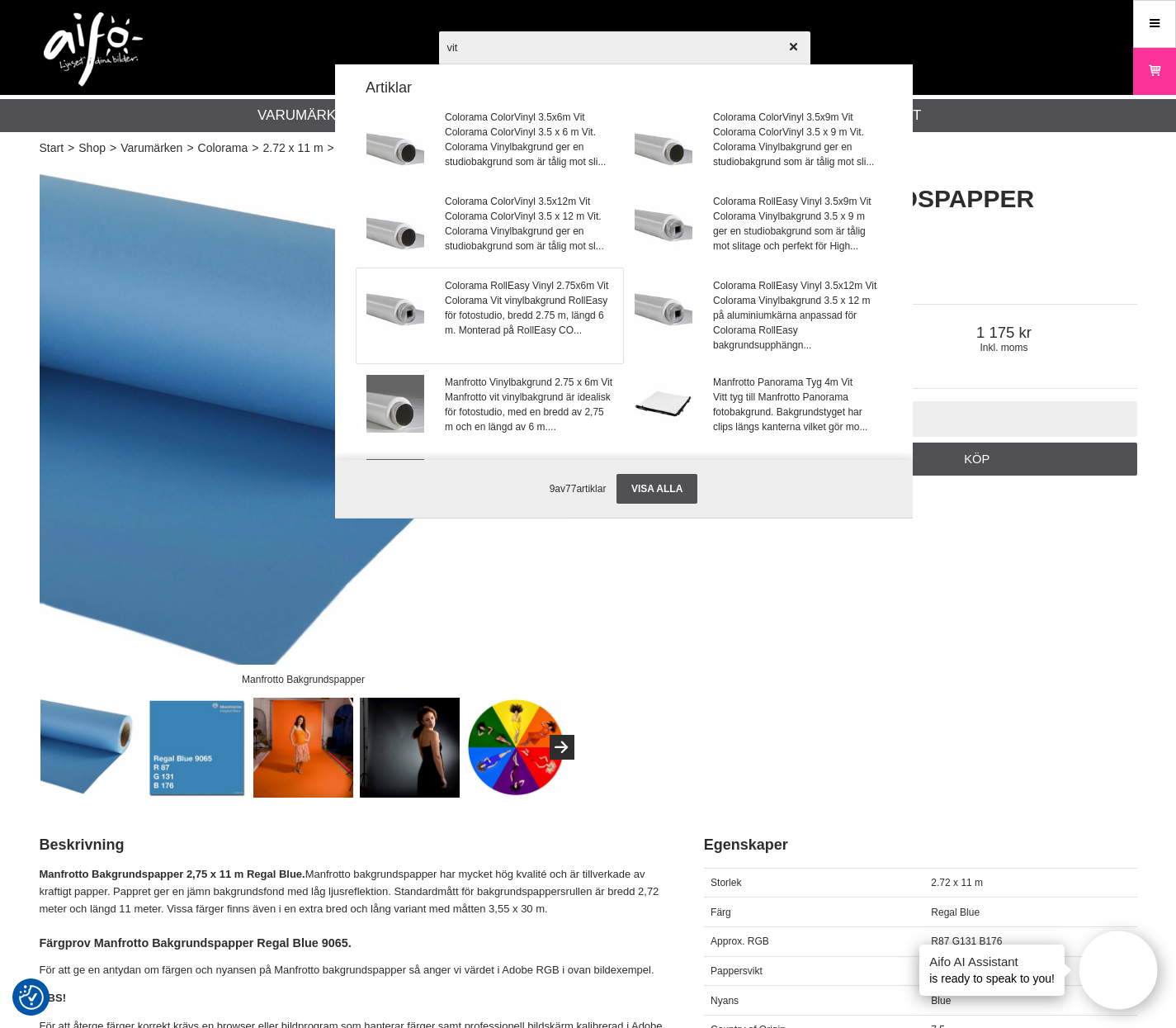
scroll to position [8, 0]
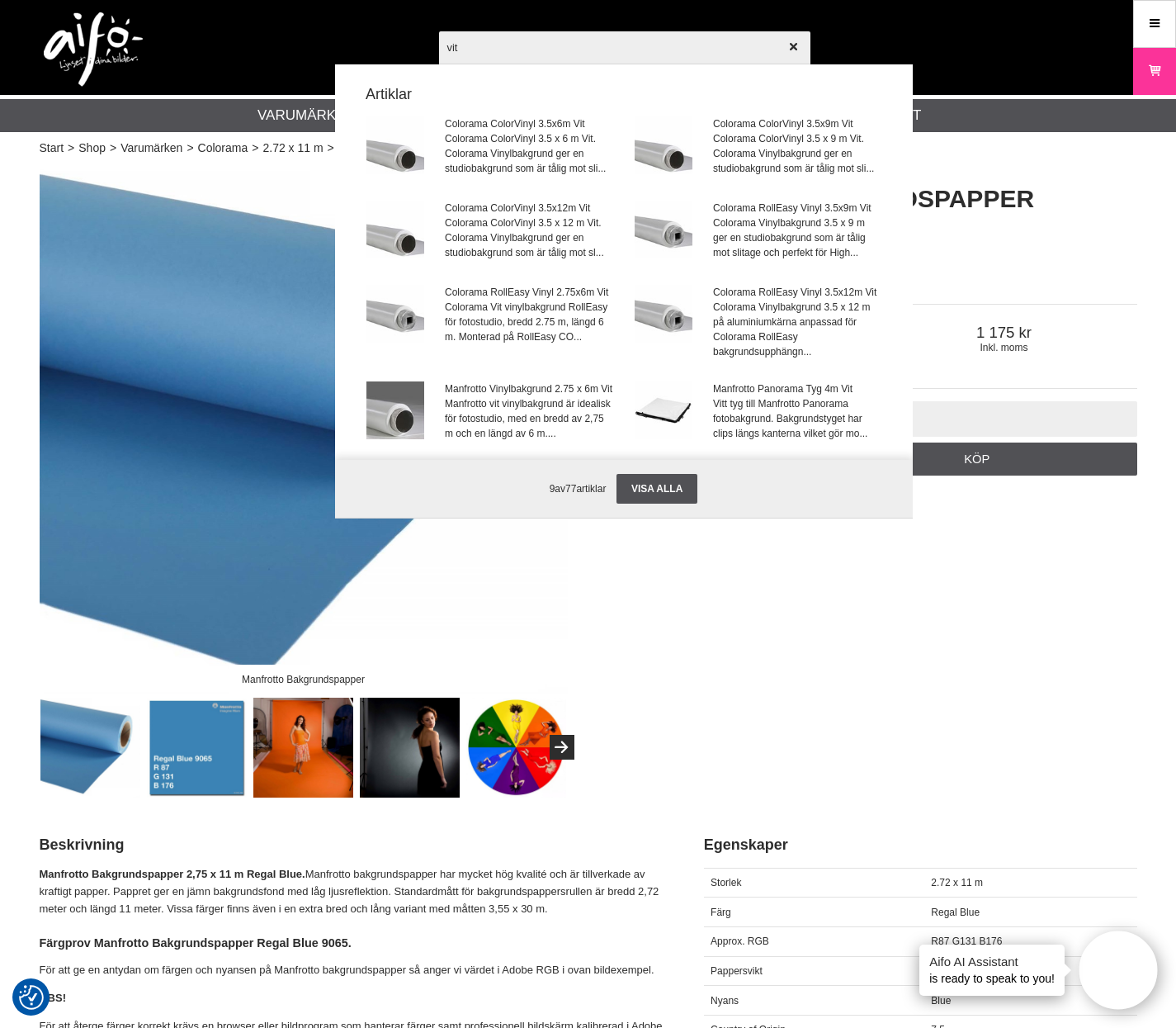
click at [664, 43] on input "vit" at bounding box center [625, 47] width 371 height 58
paste input "Lastolite Bakgrundspapper 2,75 x 11m V"
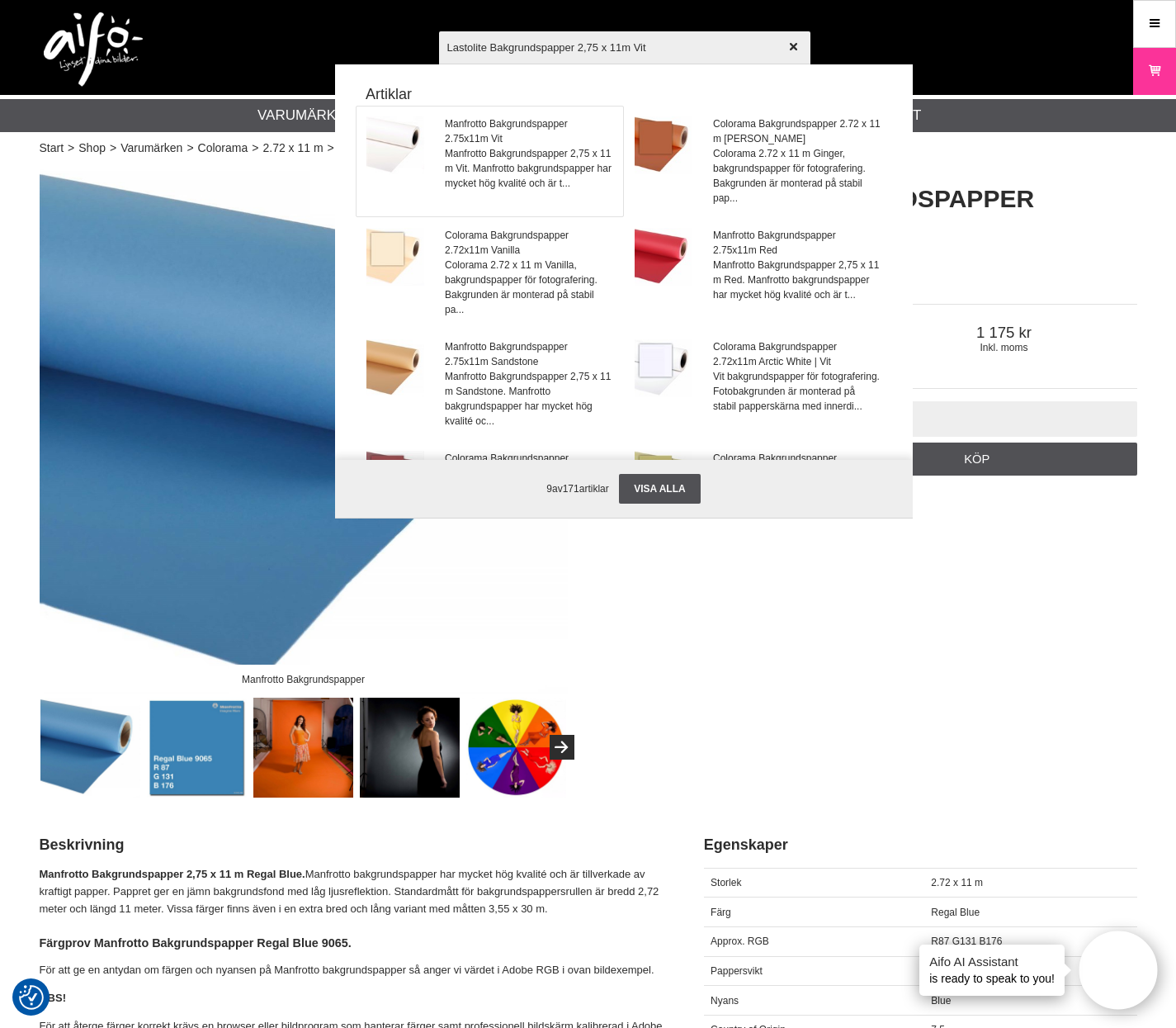
type input "Lastolite Bakgrundspapper 2,75 x 11m Vit"
click at [521, 167] on span "Manfrotto Bakgrundspapper 2,75 x 11 m Vit. Manfrotto bakgrundspapper har mycket…" at bounding box center [528, 168] width 167 height 45
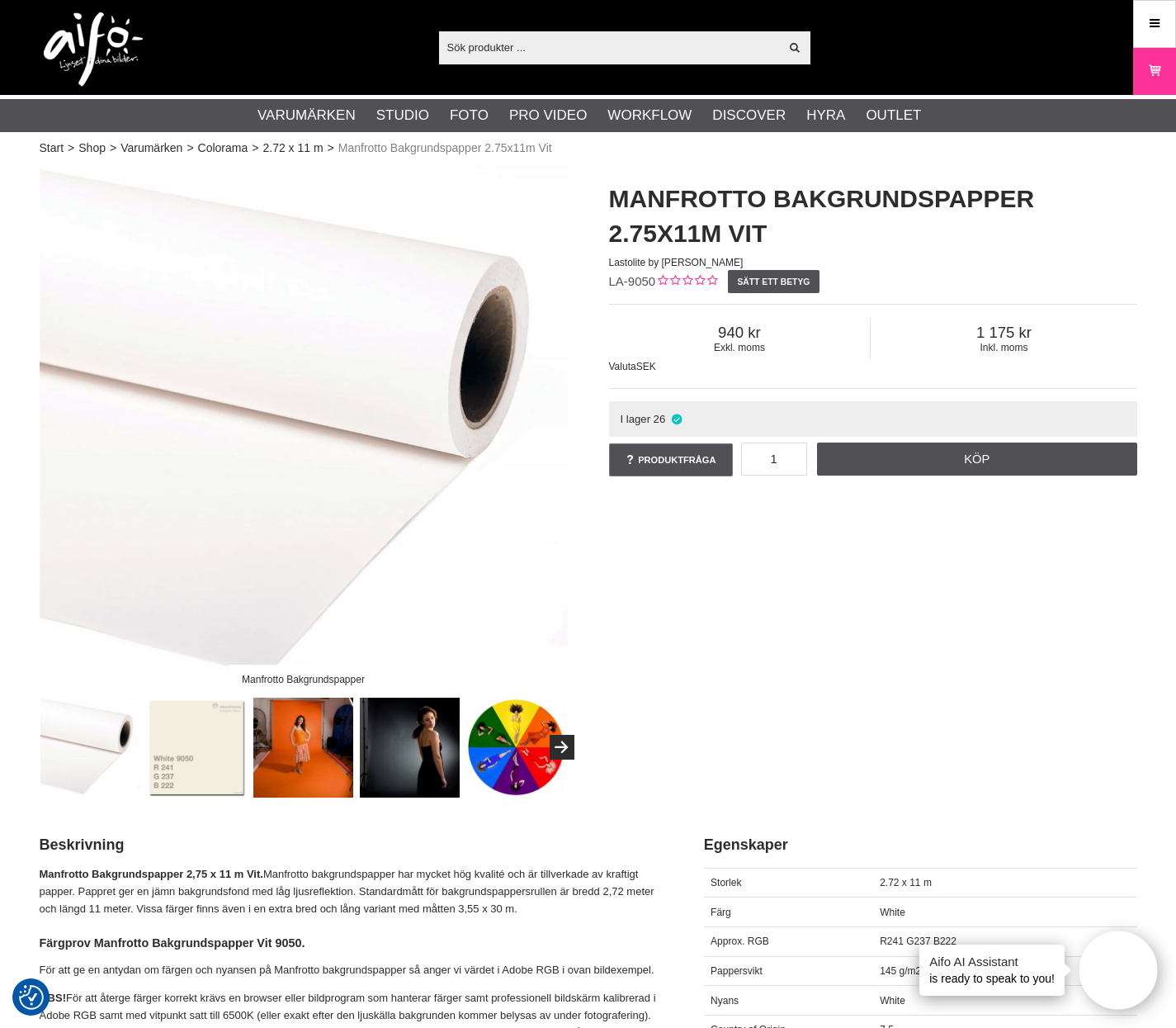
click at [222, 764] on img at bounding box center [197, 747] width 100 height 100
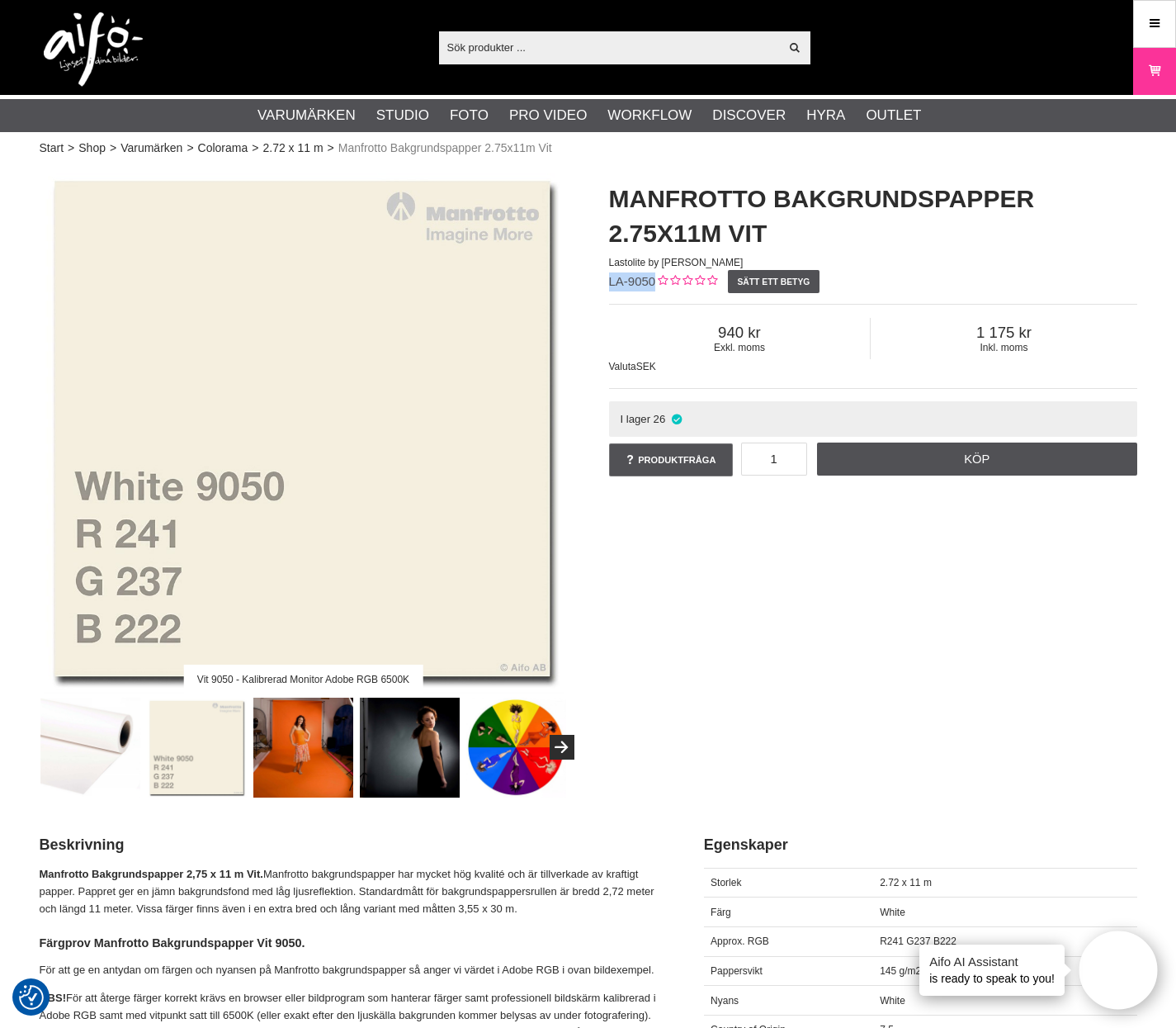
drag, startPoint x: 608, startPoint y: 276, endPoint x: 654, endPoint y: 282, distance: 46.4
click at [654, 282] on div "Manfrotto Bakgrundspapper 2.75x11m Vit Lastolite by [PERSON_NAME] LA-9050 Sätt …" at bounding box center [873, 331] width 570 height 331
copy span "LA-9050"
click at [541, 41] on input "text" at bounding box center [610, 46] width 341 height 24
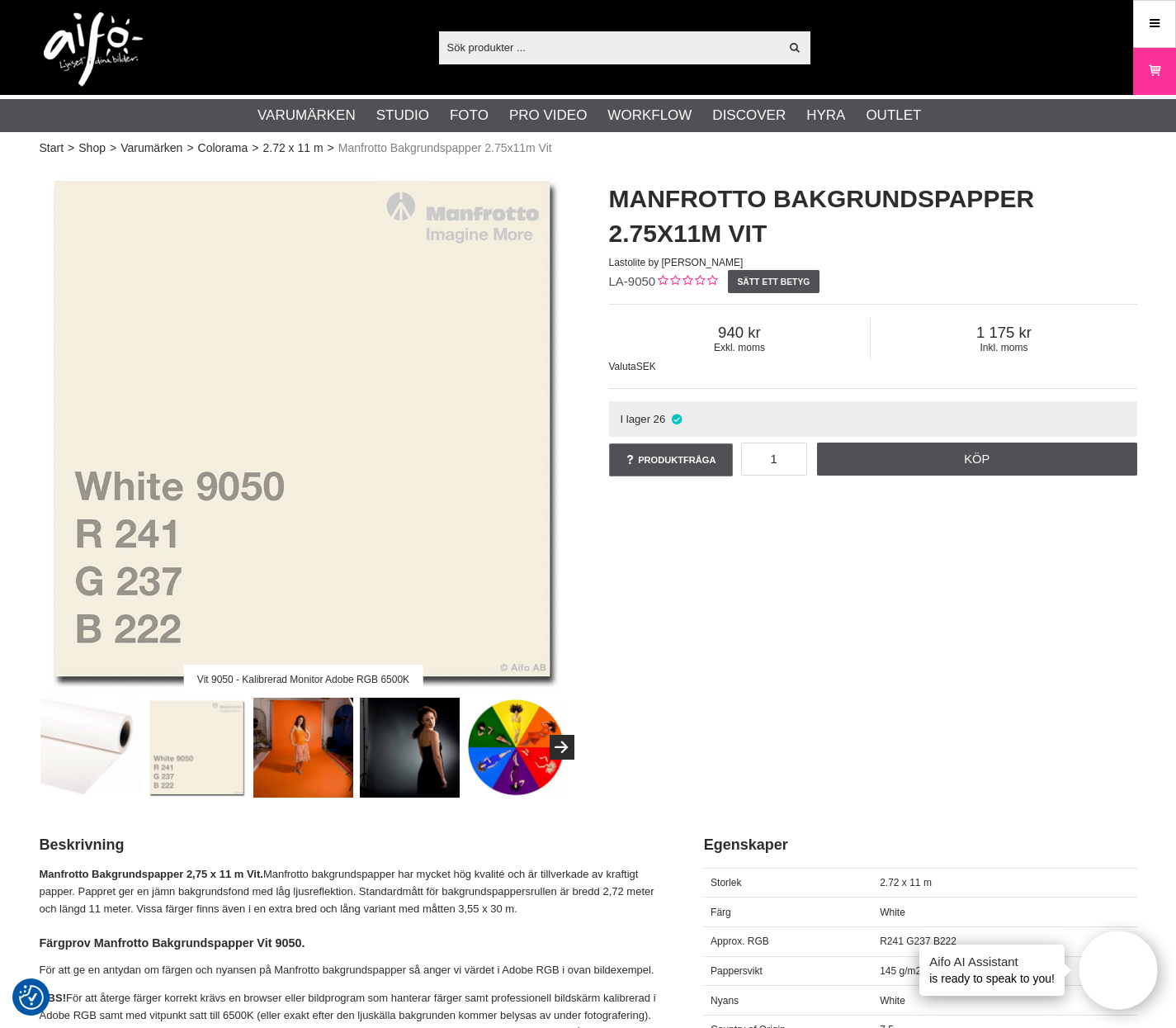
paste input "Lastolite Bakgrundspapper 2,75 x 11m Super White"
type input "Lastolite Bakgrundspapper 2,75 x 11m Super White"
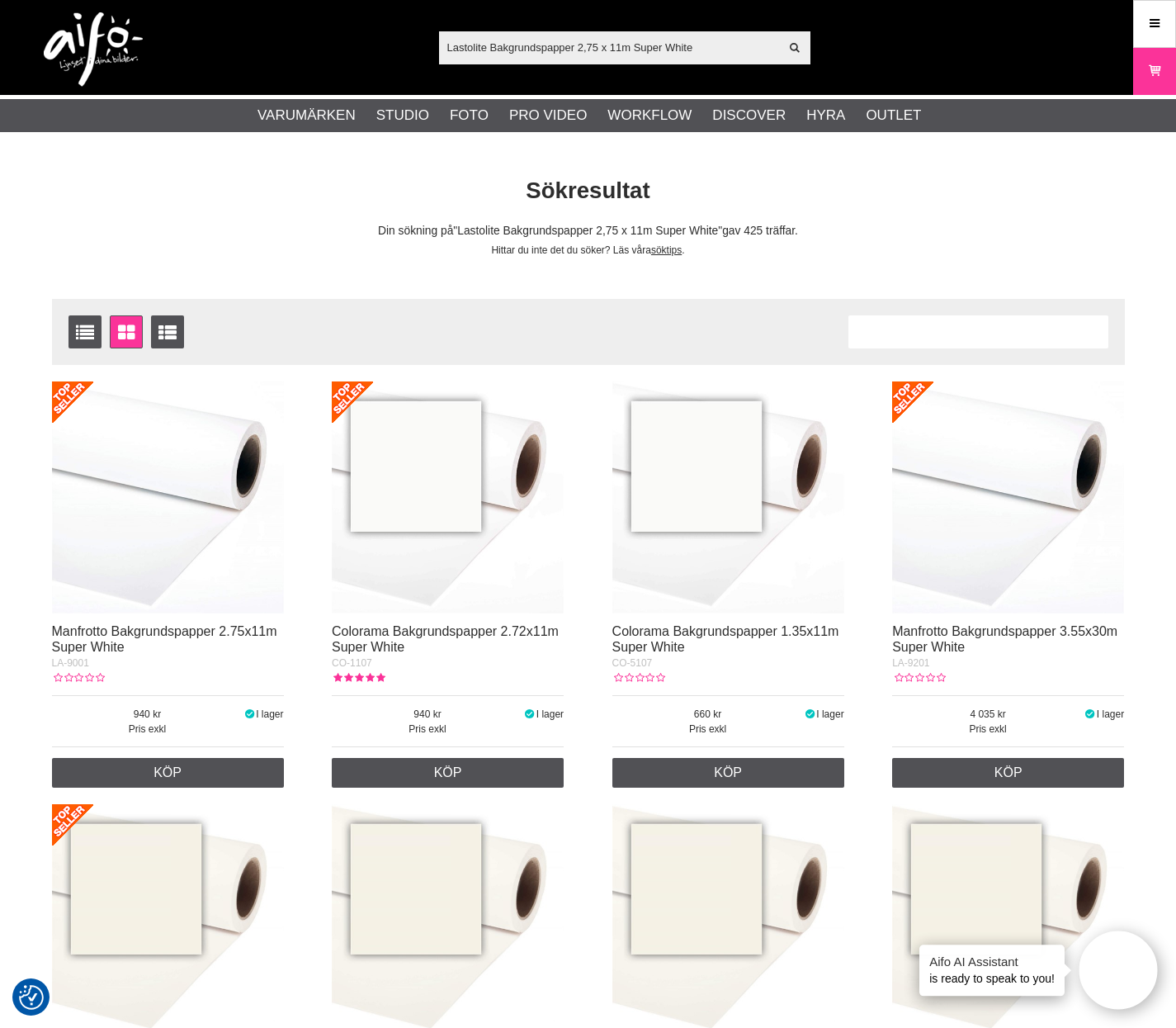
click at [172, 529] on img at bounding box center [167, 497] width 232 height 232
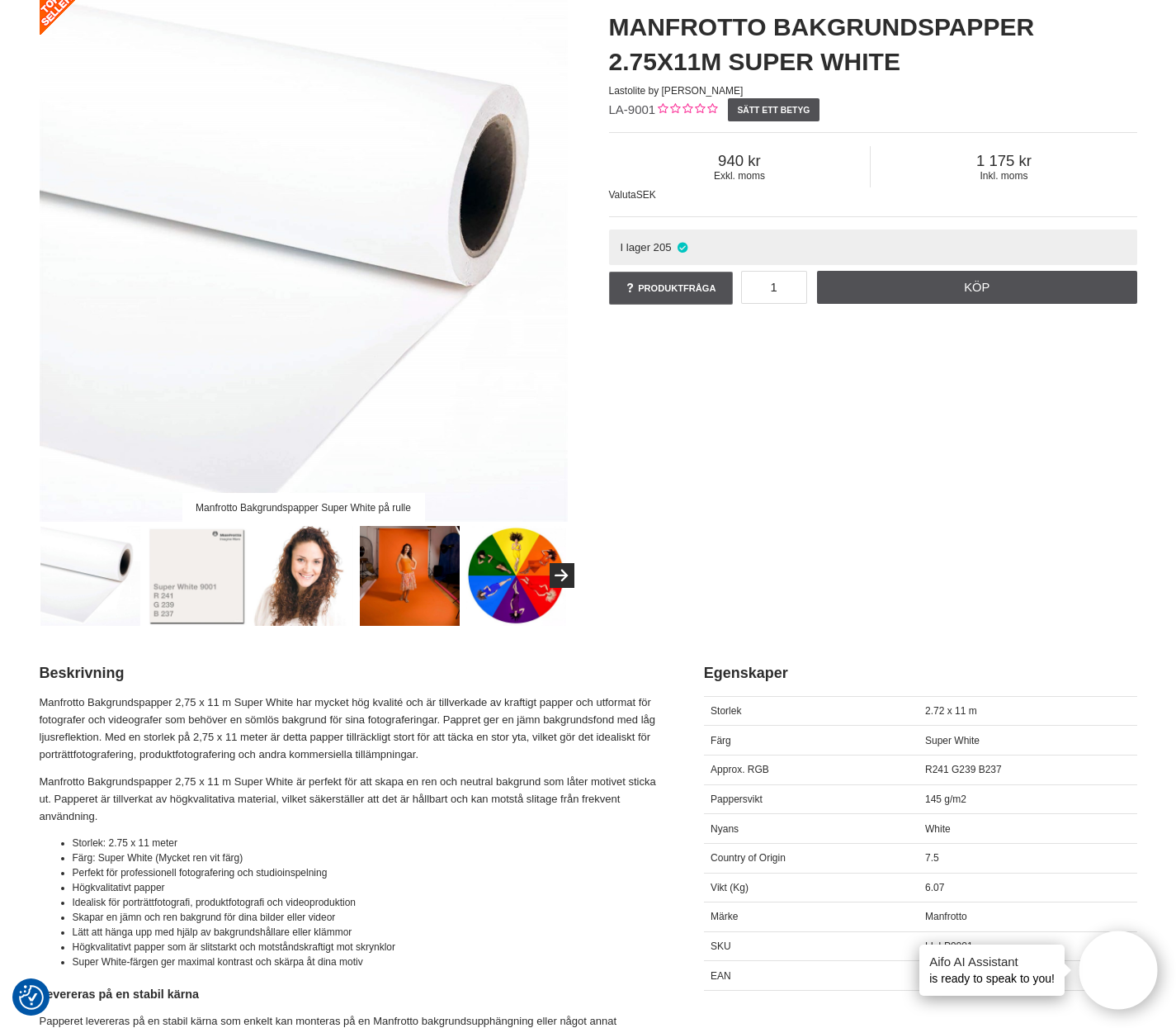
scroll to position [220, 0]
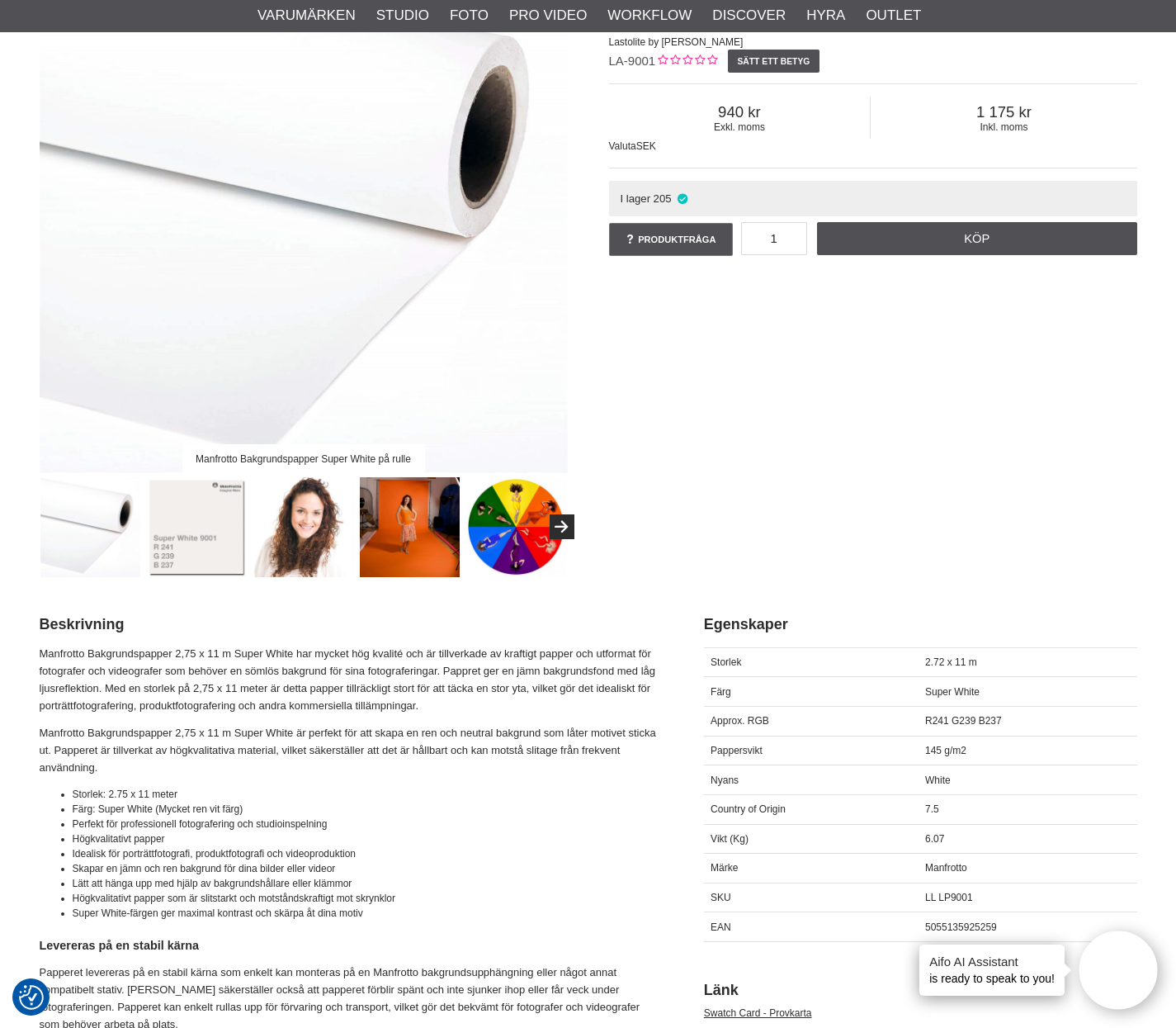
click at [199, 520] on img at bounding box center [197, 527] width 100 height 100
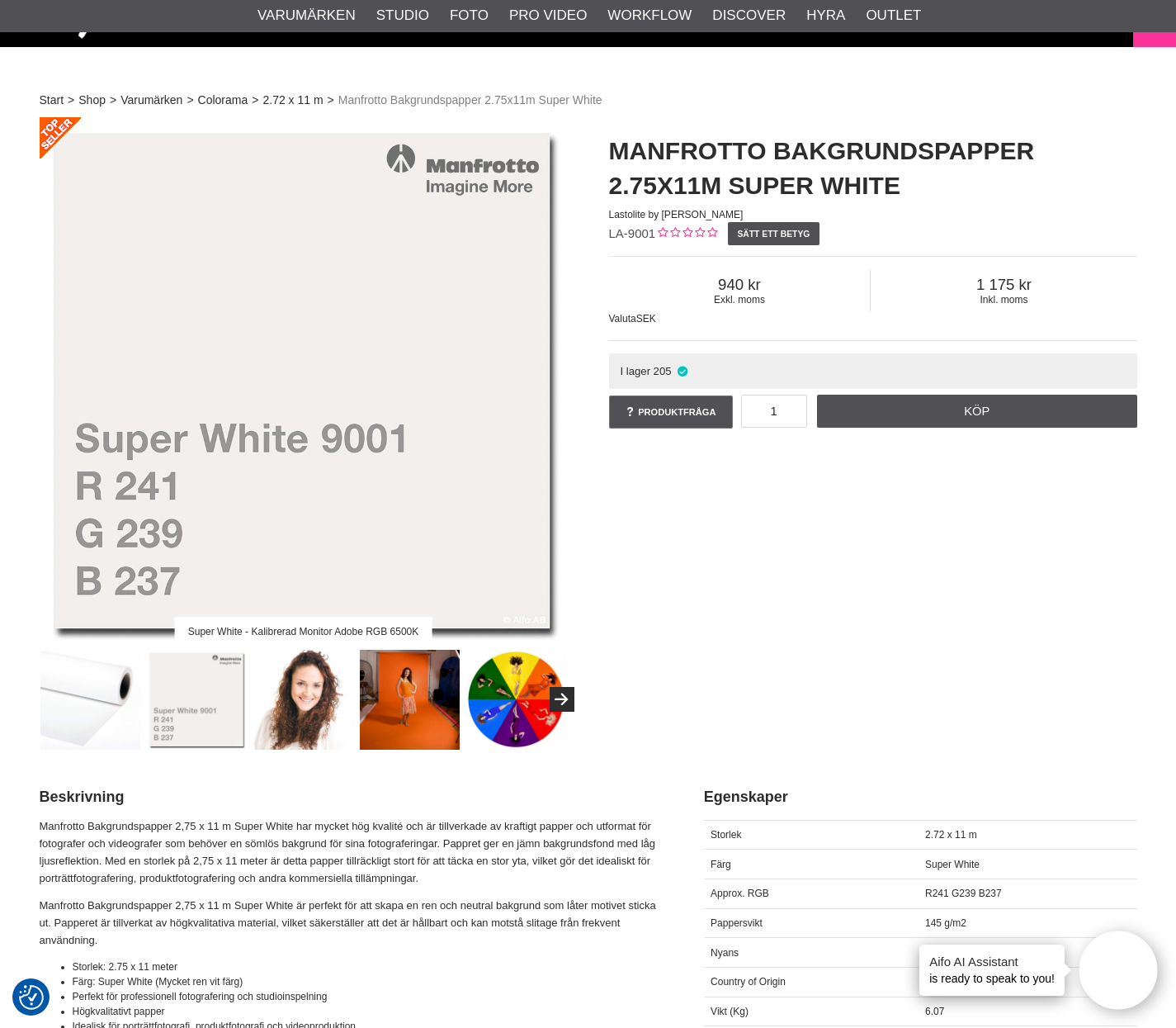
scroll to position [0, 0]
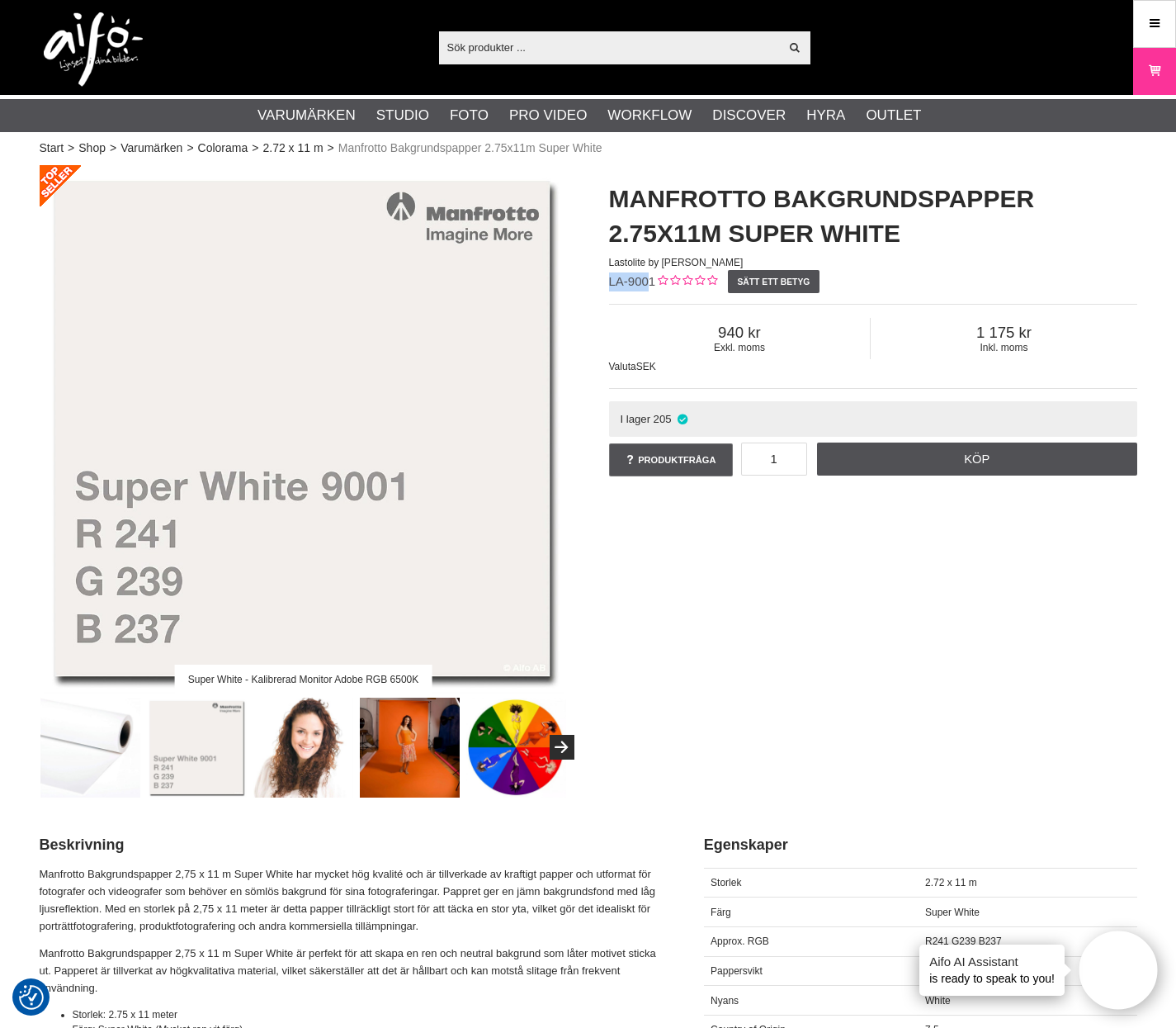
drag, startPoint x: 652, startPoint y: 282, endPoint x: 606, endPoint y: 284, distance: 46.0
click at [606, 284] on div "Manfrotto Bakgrundspapper 2.75x11m Super White Lastolite by Manfrotto LA-9001 S…" at bounding box center [873, 331] width 570 height 331
drag, startPoint x: 654, startPoint y: 282, endPoint x: 601, endPoint y: 280, distance: 53.0
click at [601, 280] on div "Manfrotto Bakgrundspapper 2.75x11m Super White Lastolite by Manfrotto LA-9001 S…" at bounding box center [873, 331] width 570 height 331
copy span "LA-9001"
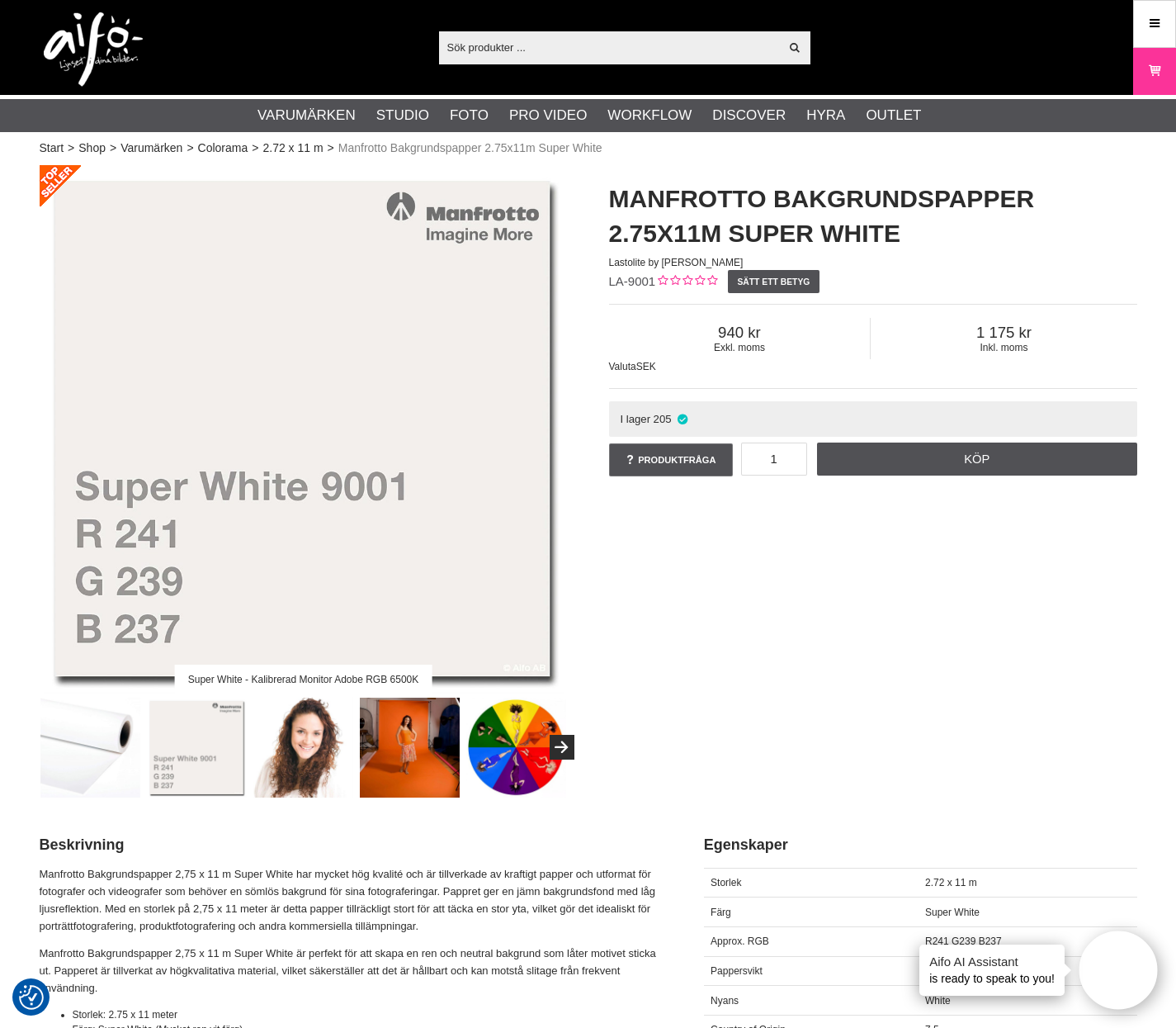
click at [629, 54] on input "text" at bounding box center [610, 46] width 341 height 24
paste input "Lastolite Bakgrundspapper 2,75 x 11m Pewter"
type input "Lastolite Bakgrundspapper 2,75 x 11m Pewter"
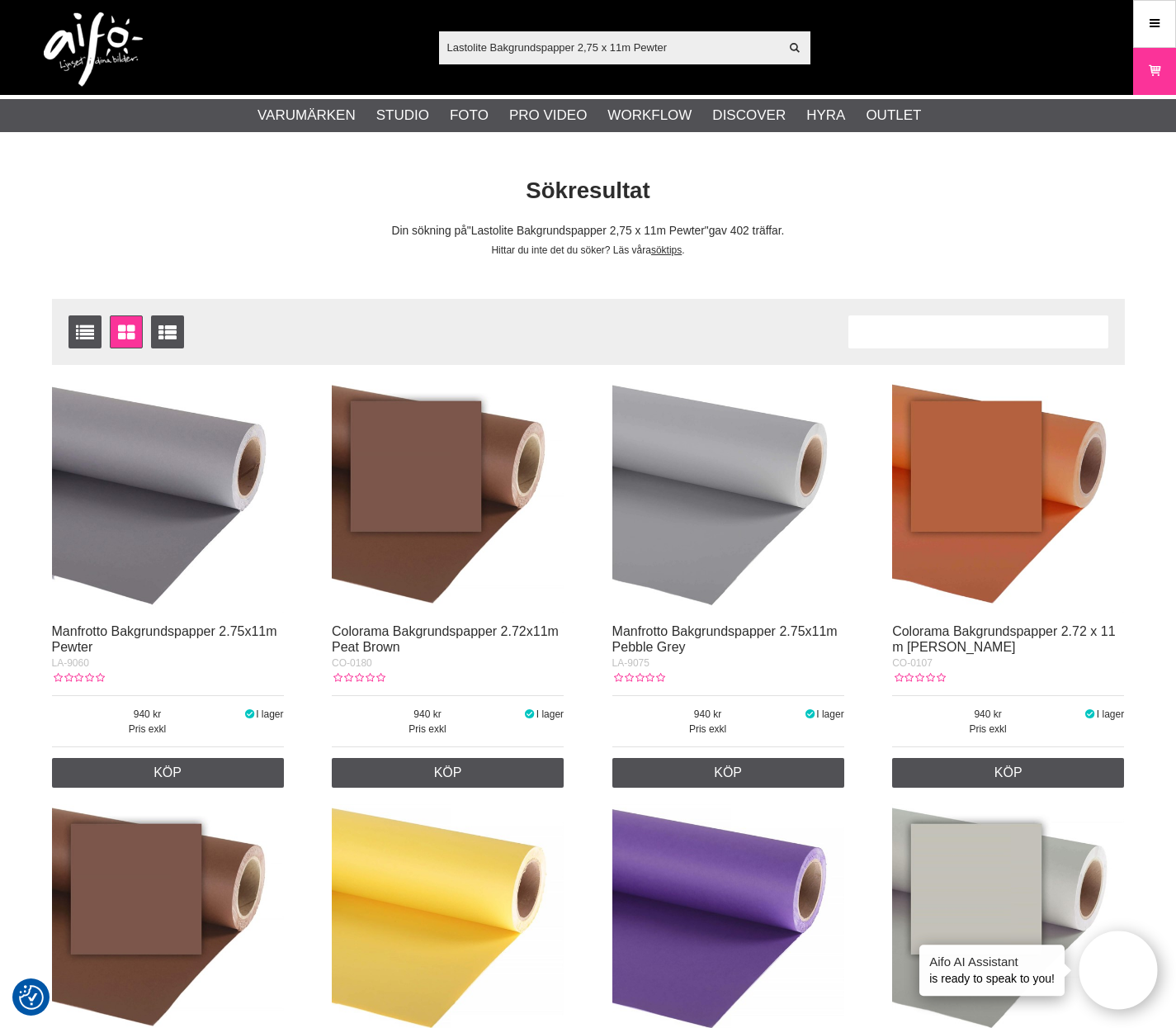
click at [193, 476] on img at bounding box center [167, 497] width 232 height 232
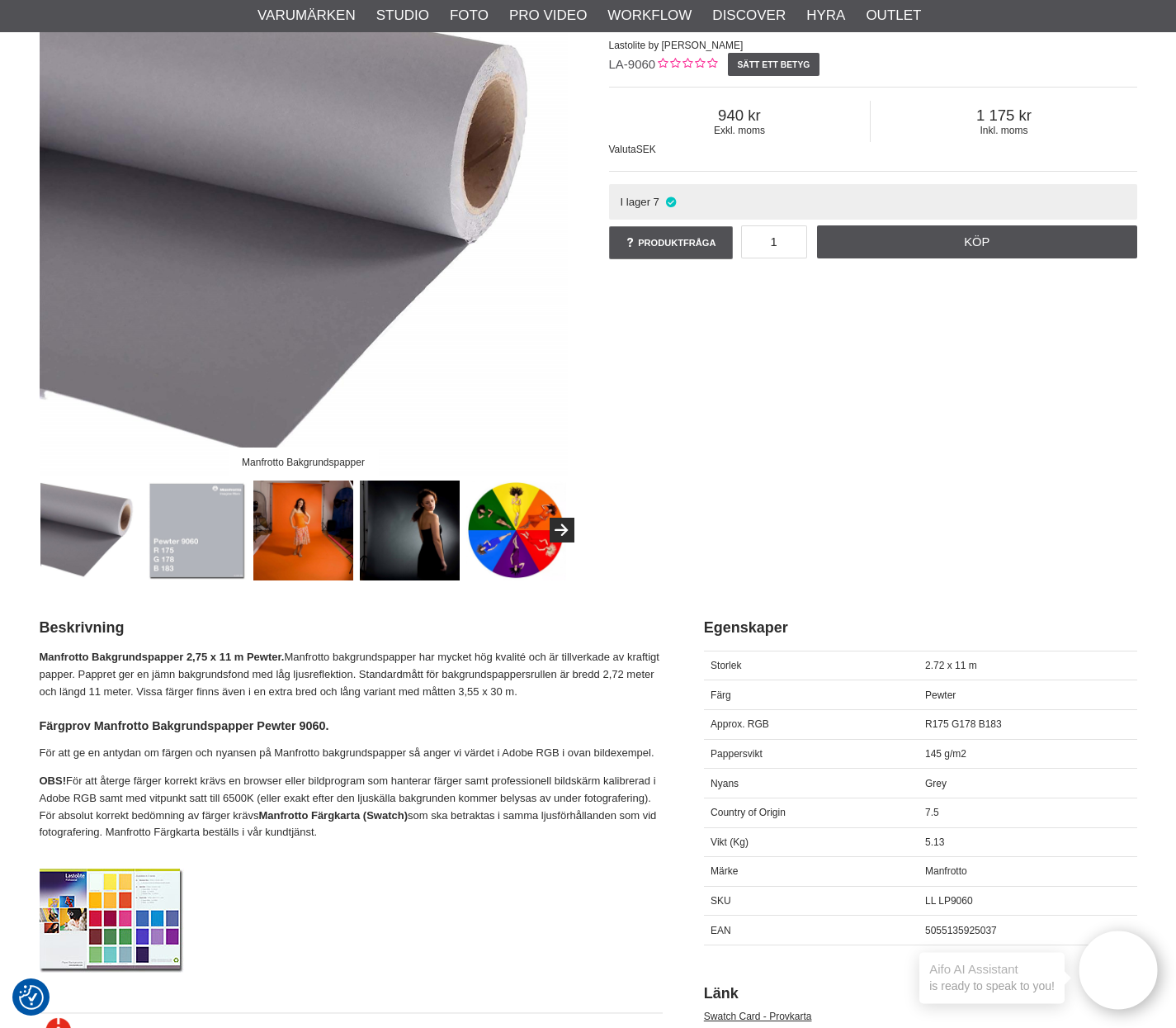
scroll to position [371, 0]
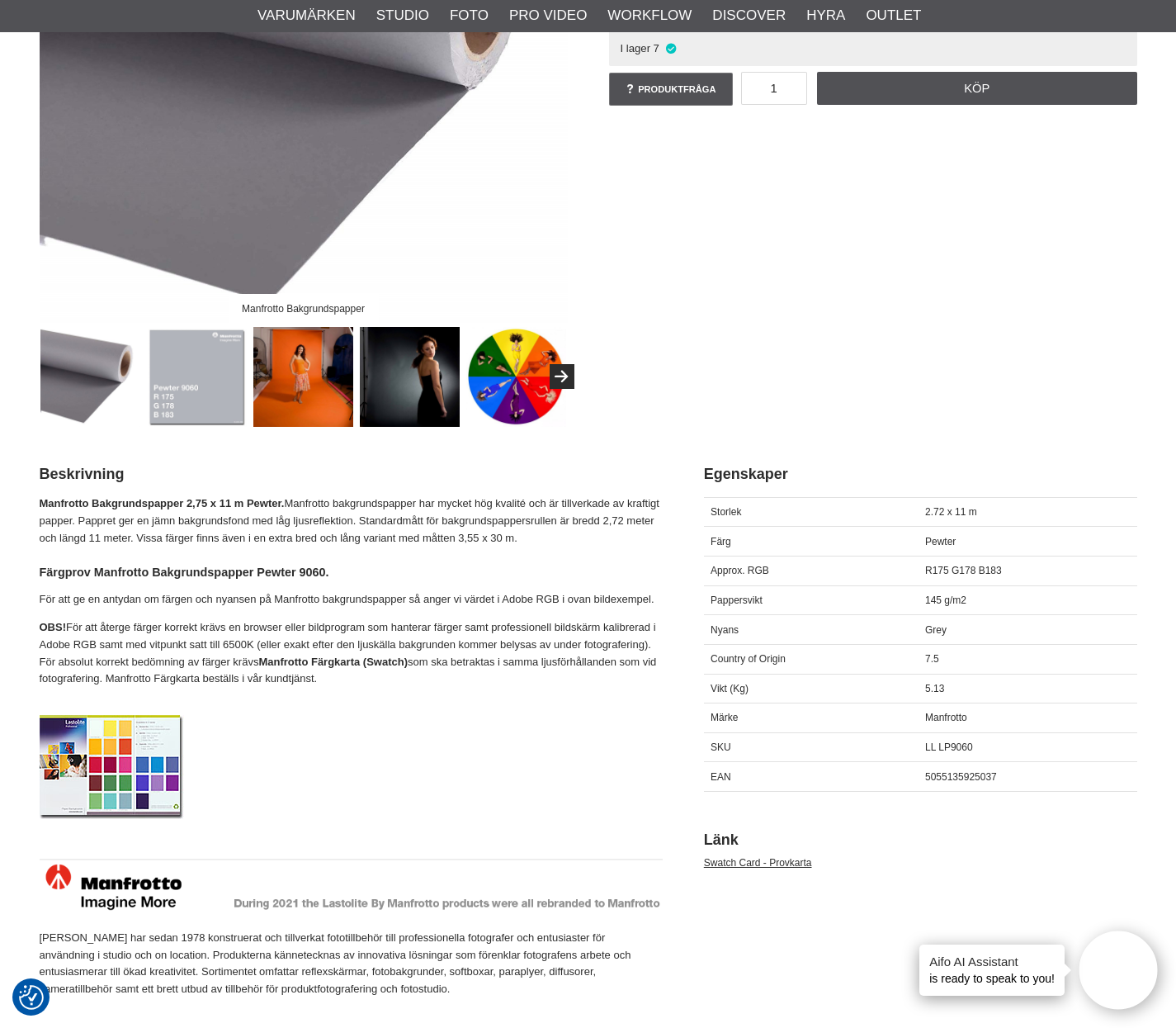
click at [195, 382] on img at bounding box center [197, 377] width 100 height 100
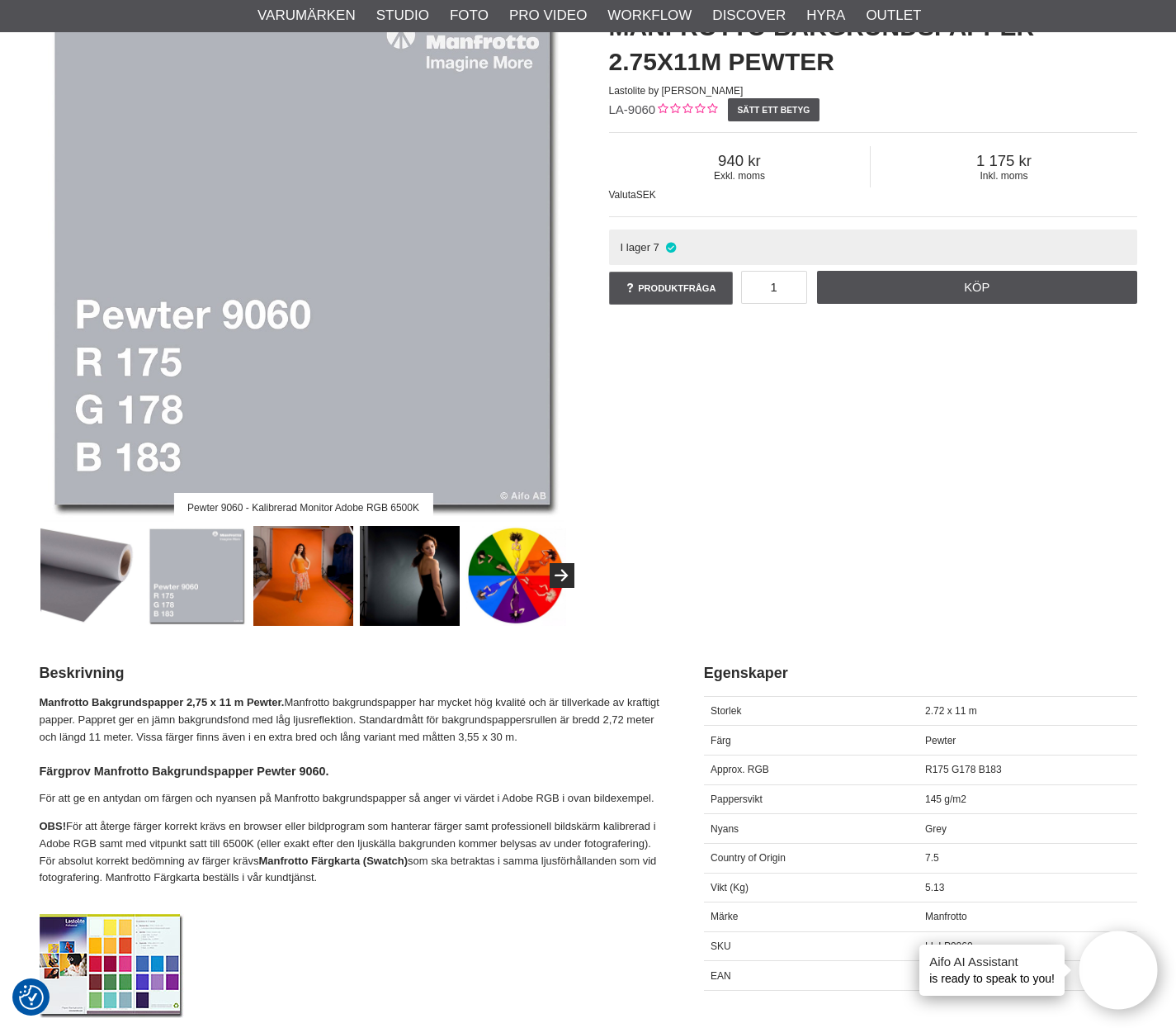
scroll to position [0, 0]
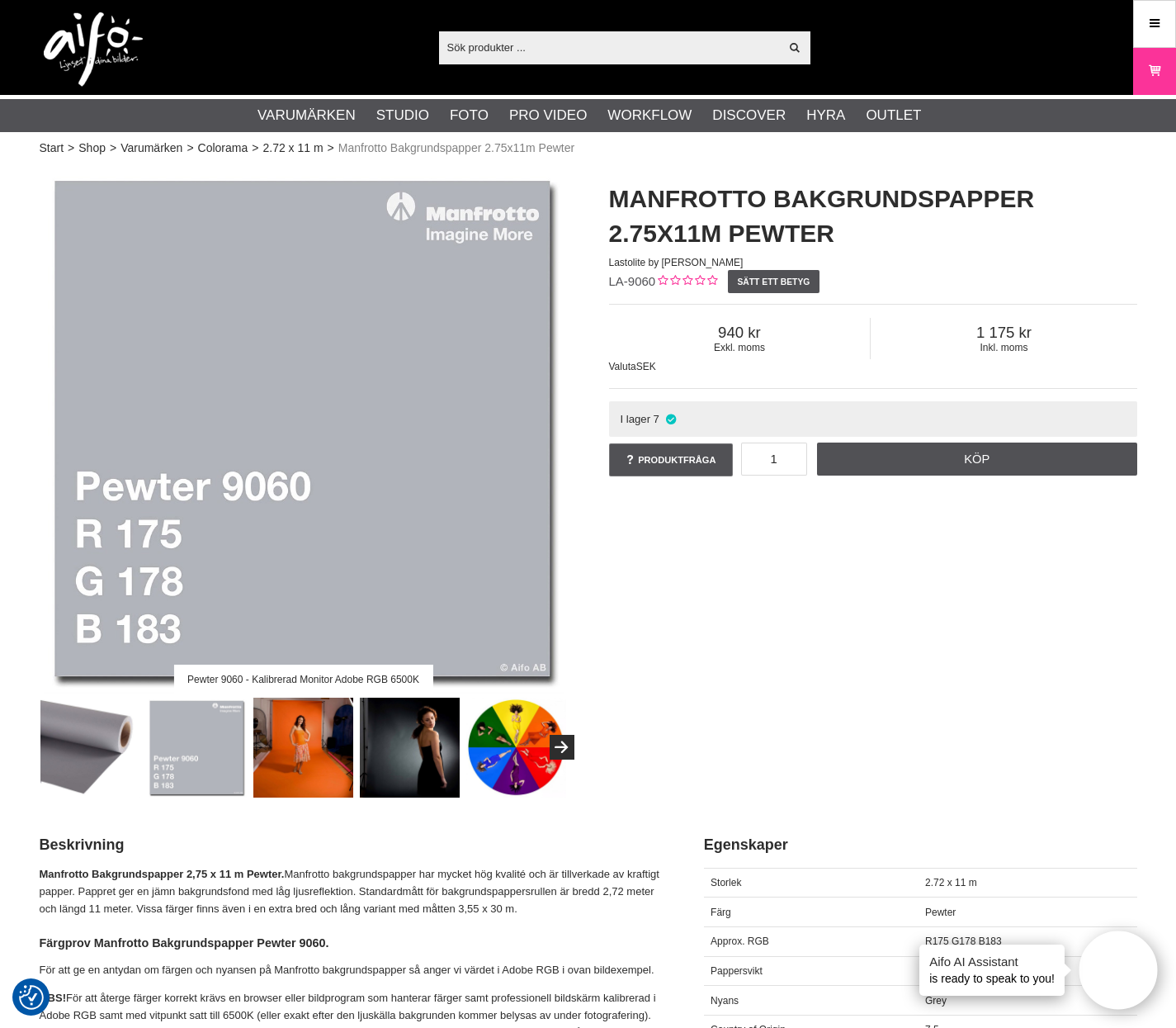
click at [625, 283] on span "LA-9060" at bounding box center [633, 281] width 47 height 14
